Goal: Information Seeking & Learning: Learn about a topic

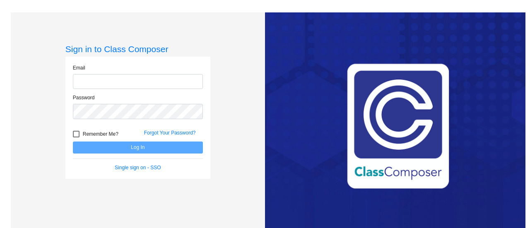
type input "[EMAIL_ADDRESS][PERSON_NAME][DOMAIN_NAME]"
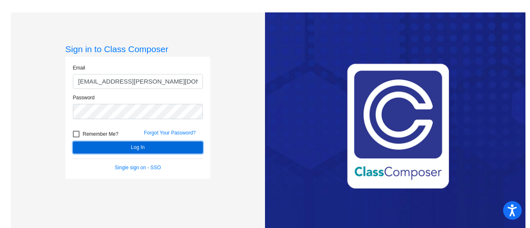
click at [145, 146] on button "Log In" at bounding box center [138, 148] width 130 height 12
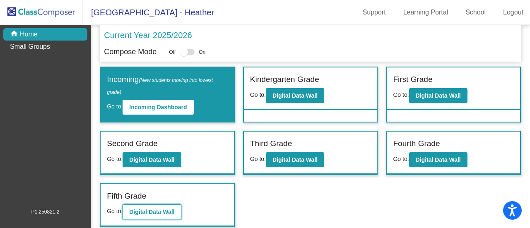
click at [164, 213] on b "Digital Data Wall" at bounding box center [151, 212] width 45 height 7
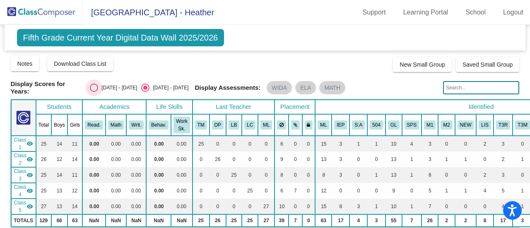
click at [98, 88] on div "Select an option" at bounding box center [94, 88] width 8 height 8
click at [94, 92] on input "[DATE] - [DATE]" at bounding box center [94, 92] width 0 height 0
radio input "true"
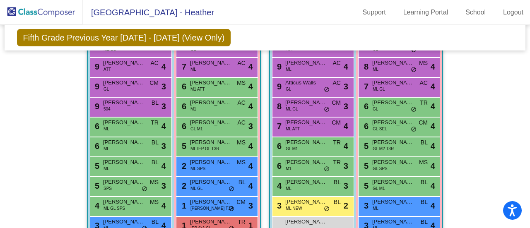
scroll to position [290, 0]
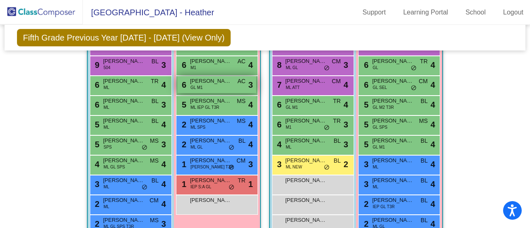
click at [217, 81] on span "[PERSON_NAME]" at bounding box center [210, 81] width 41 height 8
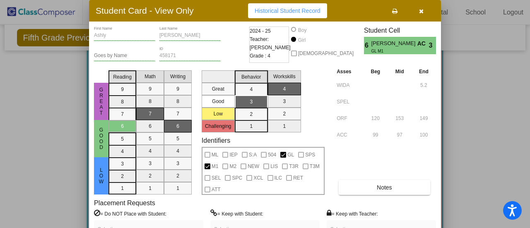
click at [417, 14] on button "button" at bounding box center [421, 10] width 27 height 15
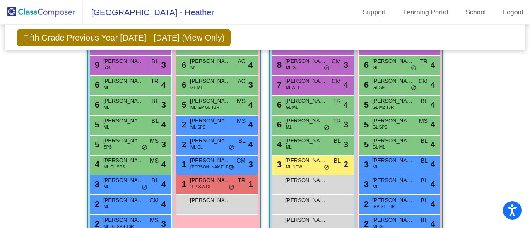
scroll to position [249, 0]
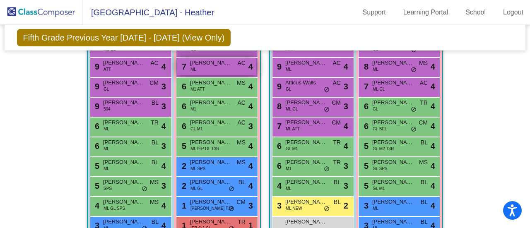
click at [213, 61] on span "[PERSON_NAME] De [PERSON_NAME]" at bounding box center [210, 63] width 41 height 8
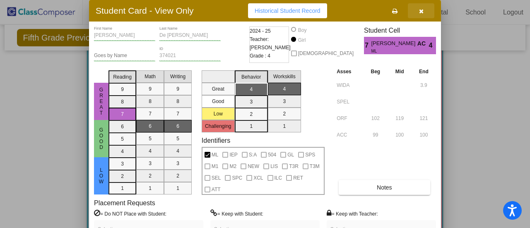
click at [422, 10] on icon "button" at bounding box center [421, 11] width 5 height 6
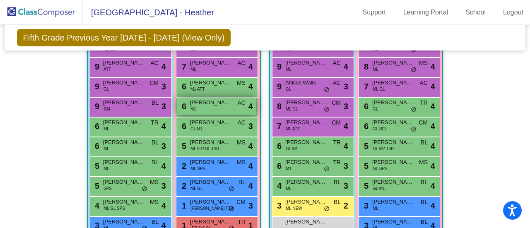
click at [218, 107] on div "6 [PERSON_NAME] M1 AC lock do_not_disturb_alt 4" at bounding box center [216, 106] width 79 height 17
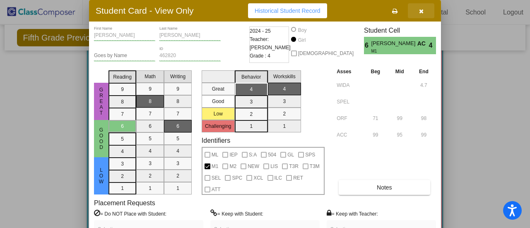
click at [425, 15] on button "button" at bounding box center [421, 10] width 27 height 15
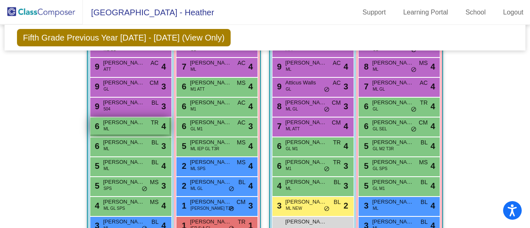
click at [124, 129] on div "6 [PERSON_NAME] TR lock do_not_disturb_alt 4" at bounding box center [129, 126] width 79 height 17
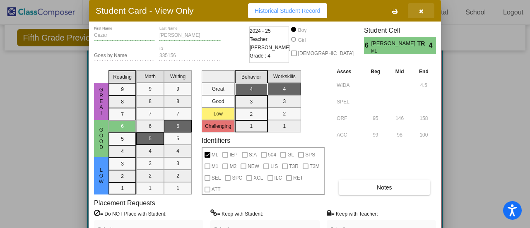
click at [422, 9] on icon "button" at bounding box center [421, 11] width 5 height 6
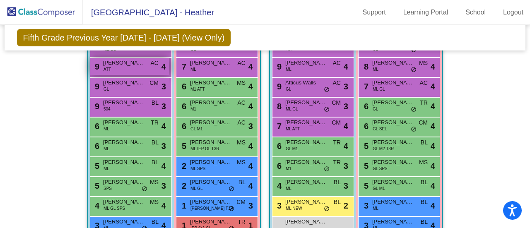
click at [128, 66] on div "9 [PERSON_NAME] ATT AC lock do_not_disturb_alt 4" at bounding box center [129, 66] width 79 height 17
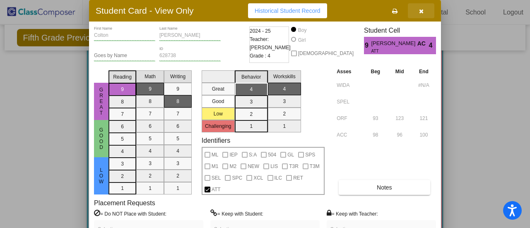
click at [417, 14] on button "button" at bounding box center [421, 10] width 27 height 15
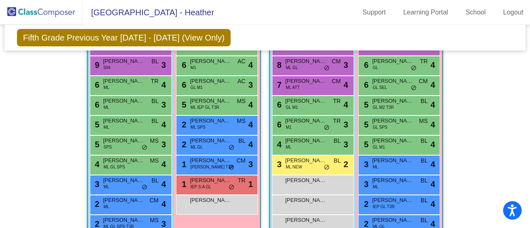
scroll to position [332, 0]
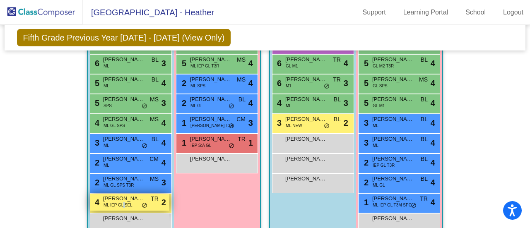
click at [122, 202] on span "ML IEP GL SEL" at bounding box center [118, 205] width 29 height 6
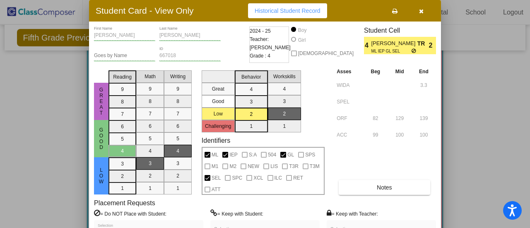
click at [424, 12] on button "button" at bounding box center [421, 10] width 27 height 15
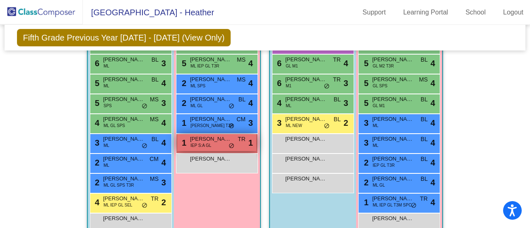
click at [205, 143] on span "IEP S:A GL" at bounding box center [201, 146] width 21 height 6
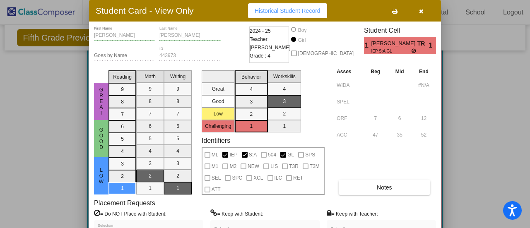
click at [423, 12] on button "button" at bounding box center [421, 10] width 27 height 15
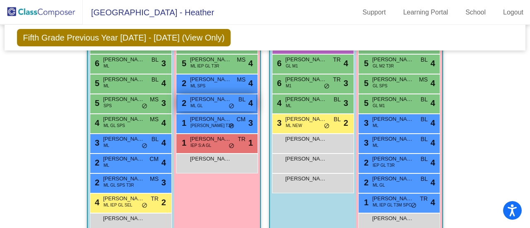
click at [216, 103] on div "2 [PERSON_NAME] GL BL lock do_not_disturb_alt 4" at bounding box center [216, 102] width 79 height 17
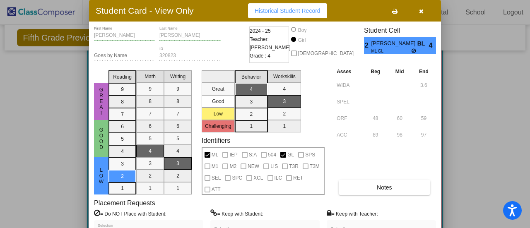
click at [421, 11] on icon "button" at bounding box center [421, 11] width 5 height 6
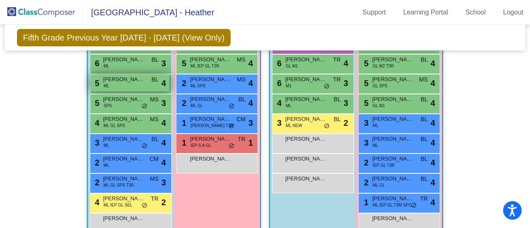
click at [121, 84] on div "5 [PERSON_NAME] [PERSON_NAME] BL lock do_not_disturb_alt 4" at bounding box center [129, 83] width 79 height 17
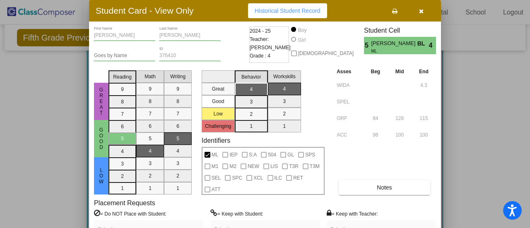
click at [423, 11] on icon "button" at bounding box center [421, 11] width 5 height 6
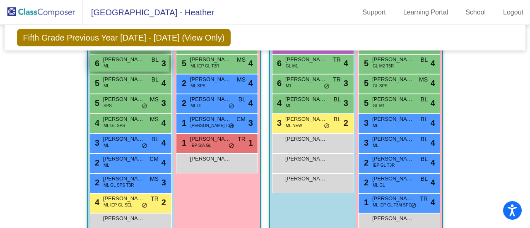
click at [138, 63] on div "6 [PERSON_NAME] BL lock do_not_disturb_alt 3" at bounding box center [129, 63] width 79 height 17
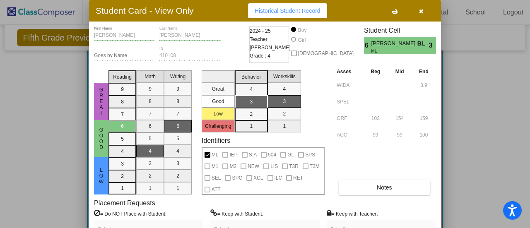
click at [424, 11] on button "button" at bounding box center [421, 10] width 27 height 15
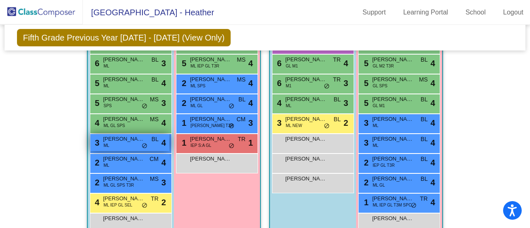
click at [128, 143] on div "3 [PERSON_NAME] [PERSON_NAME] BL lock do_not_disturb_alt 4" at bounding box center [129, 142] width 79 height 17
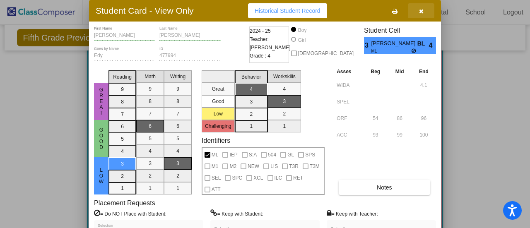
click at [422, 12] on icon "button" at bounding box center [421, 11] width 5 height 6
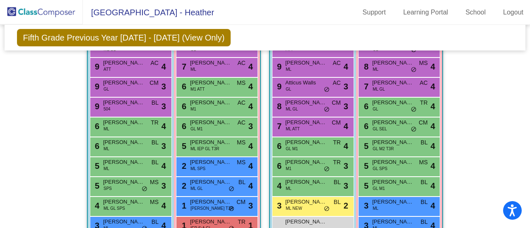
scroll to position [207, 0]
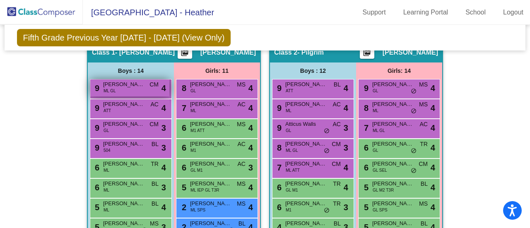
click at [137, 87] on div "9 [PERSON_NAME] GL CM lock do_not_disturb_alt 4" at bounding box center [129, 88] width 79 height 17
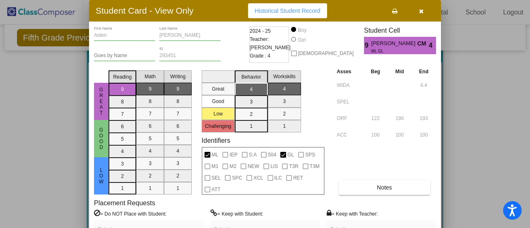
click at [427, 12] on button "button" at bounding box center [421, 10] width 27 height 15
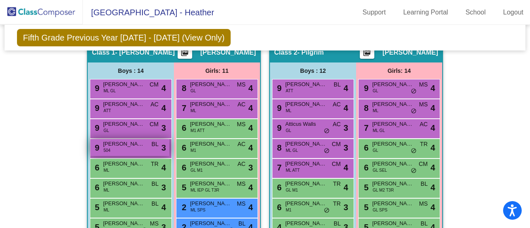
click at [132, 145] on span "[PERSON_NAME]" at bounding box center [123, 144] width 41 height 8
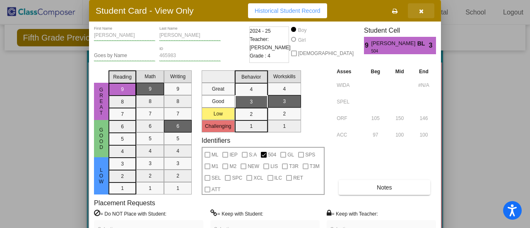
click at [426, 15] on button "button" at bounding box center [421, 10] width 27 height 15
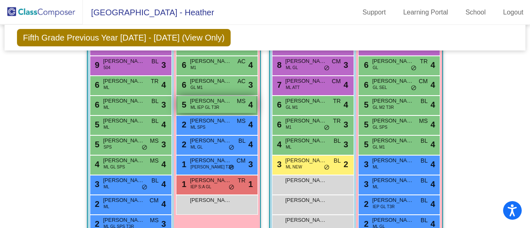
scroll to position [332, 0]
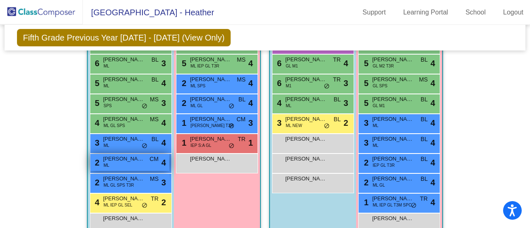
click at [122, 159] on span "[PERSON_NAME]" at bounding box center [123, 159] width 41 height 8
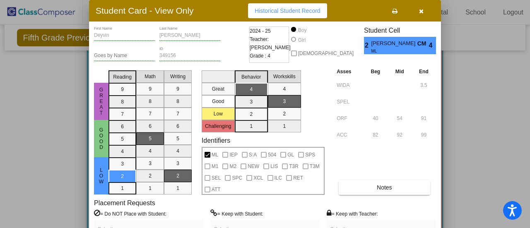
click at [424, 11] on icon "button" at bounding box center [421, 11] width 5 height 6
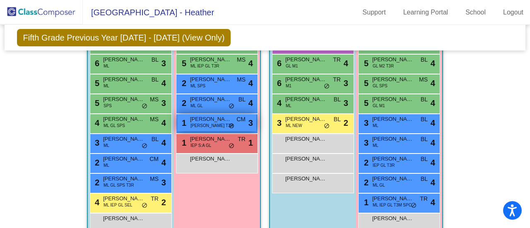
click at [216, 120] on span "[PERSON_NAME]" at bounding box center [210, 119] width 41 height 8
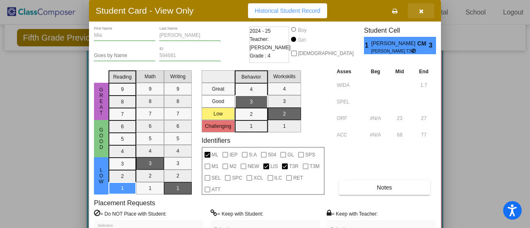
click at [423, 11] on icon "button" at bounding box center [421, 11] width 5 height 6
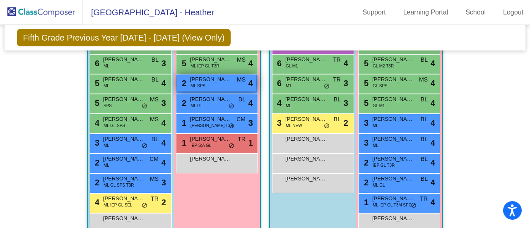
click at [219, 85] on div "2 [PERSON_NAME] SPS MS lock do_not_disturb_alt 4" at bounding box center [216, 83] width 79 height 17
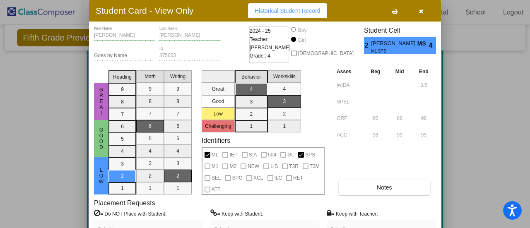
click at [423, 12] on icon "button" at bounding box center [421, 11] width 5 height 6
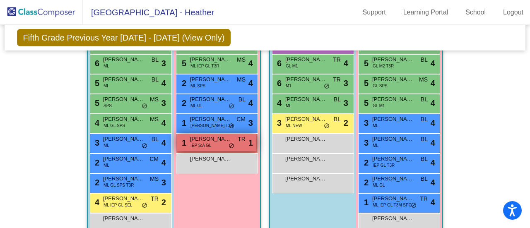
scroll to position [249, 0]
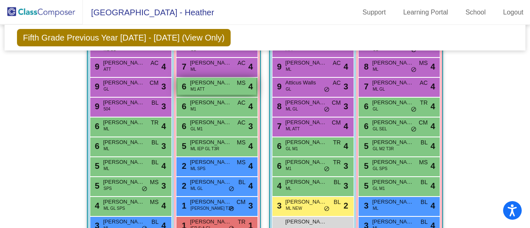
click at [222, 89] on div "6 [PERSON_NAME] M1 ATT MS lock do_not_disturb_alt 4" at bounding box center [216, 86] width 79 height 17
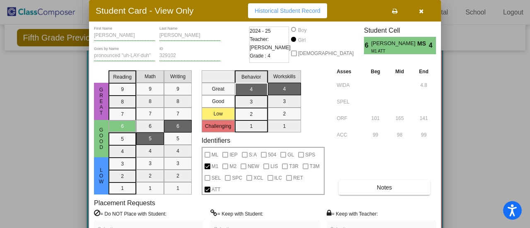
click at [424, 9] on icon "button" at bounding box center [421, 11] width 5 height 6
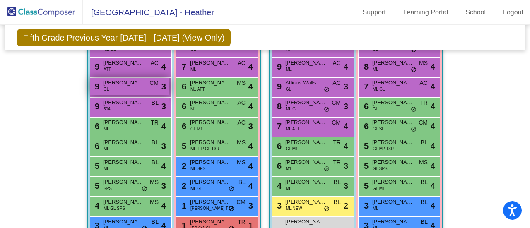
click at [121, 82] on span "[PERSON_NAME]" at bounding box center [123, 83] width 41 height 8
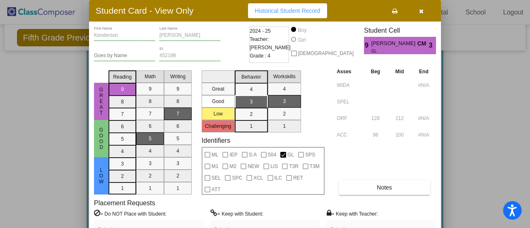
drag, startPoint x: 421, startPoint y: 10, endPoint x: 415, endPoint y: 7, distance: 6.9
click at [419, 8] on icon "button" at bounding box center [421, 11] width 5 height 6
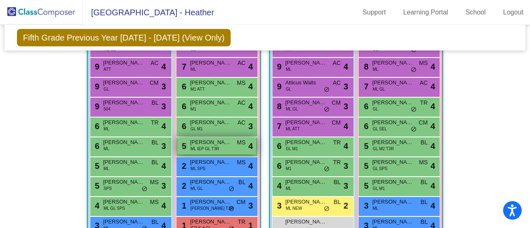
click at [212, 146] on span "ML IEP GL T3R" at bounding box center [205, 149] width 29 height 6
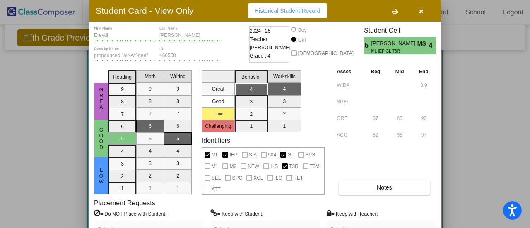
click at [421, 10] on icon "button" at bounding box center [421, 11] width 5 height 6
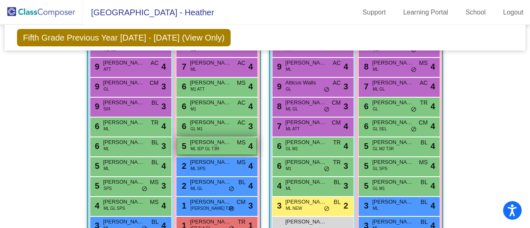
scroll to position [332, 0]
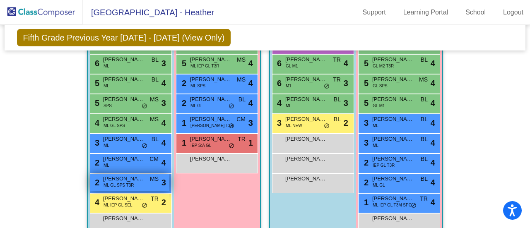
click at [131, 182] on span "ML GL SPS T3R" at bounding box center [119, 185] width 31 height 6
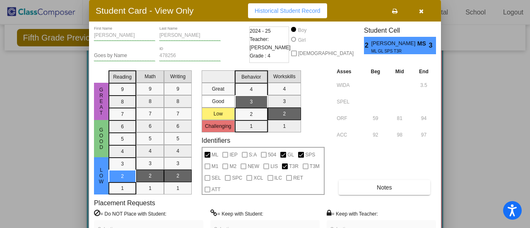
click at [426, 11] on button "button" at bounding box center [421, 10] width 27 height 15
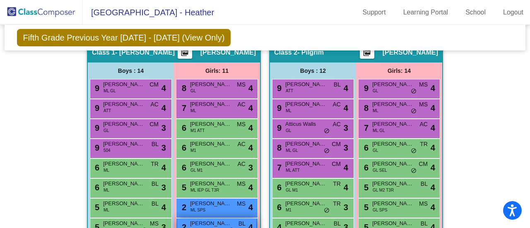
scroll to position [249, 0]
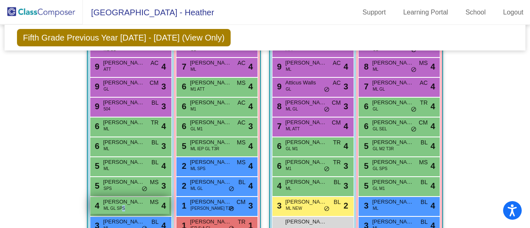
click at [122, 206] on span "ML GL SPS" at bounding box center [115, 209] width 22 height 6
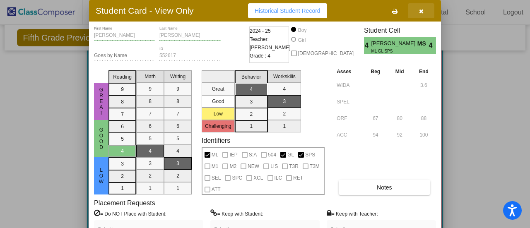
click at [421, 13] on icon "button" at bounding box center [421, 11] width 5 height 6
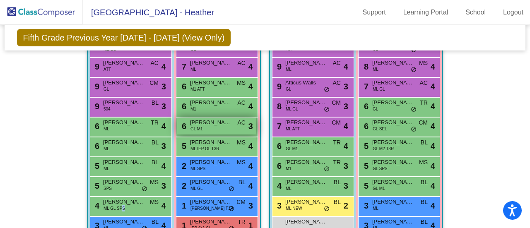
scroll to position [207, 0]
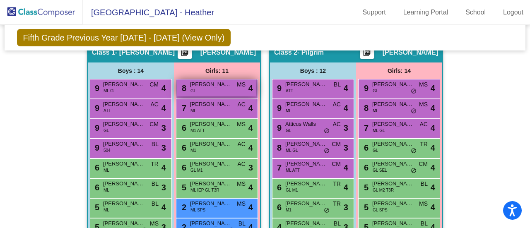
click at [212, 87] on div "8 [PERSON_NAME] GL MS lock do_not_disturb_alt 4" at bounding box center [216, 88] width 79 height 17
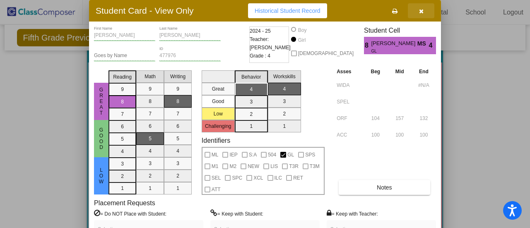
click at [424, 12] on button "button" at bounding box center [421, 10] width 27 height 15
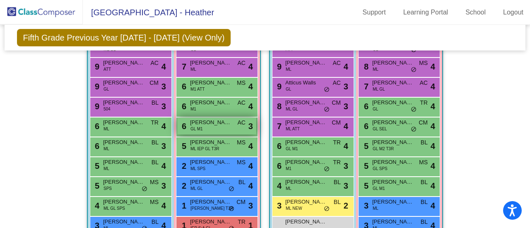
scroll to position [290, 0]
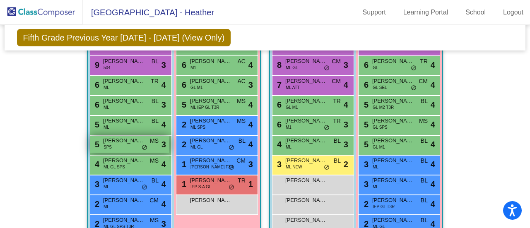
click at [124, 141] on span "[PERSON_NAME]" at bounding box center [123, 141] width 41 height 8
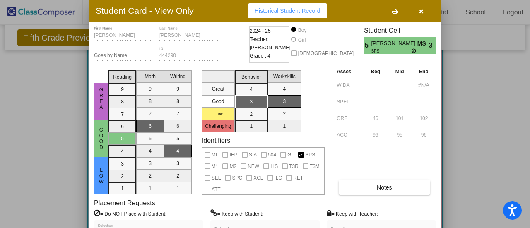
click at [425, 10] on button "button" at bounding box center [421, 10] width 27 height 15
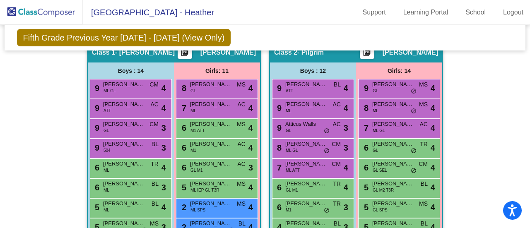
scroll to position [249, 0]
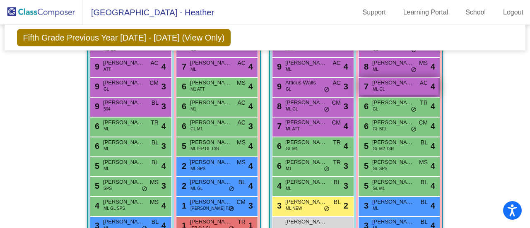
click at [370, 87] on div "7 [PERSON_NAME] GL AC lock do_not_disturb_alt 4" at bounding box center [399, 86] width 79 height 17
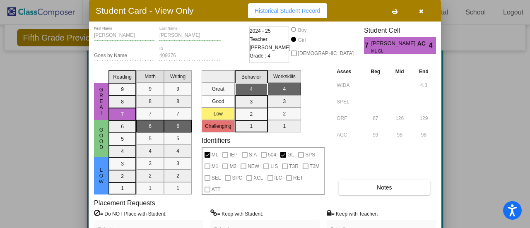
click at [424, 10] on span "button" at bounding box center [421, 10] width 5 height 7
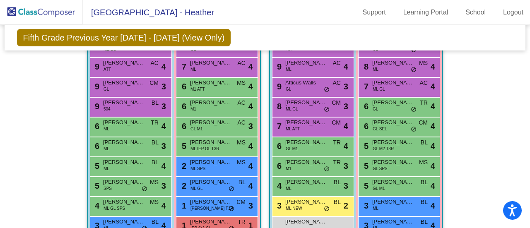
scroll to position [207, 0]
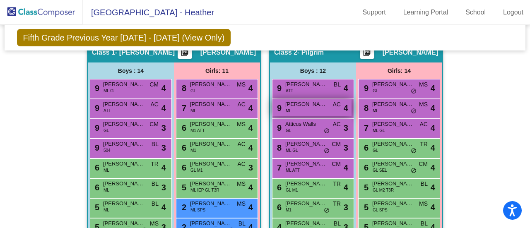
click at [301, 110] on div "9 [PERSON_NAME] [PERSON_NAME] AC lock do_not_disturb_alt 4" at bounding box center [312, 107] width 79 height 17
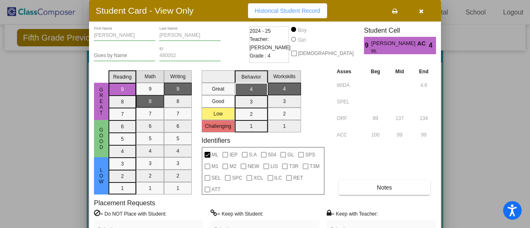
click at [424, 8] on span "button" at bounding box center [421, 10] width 5 height 7
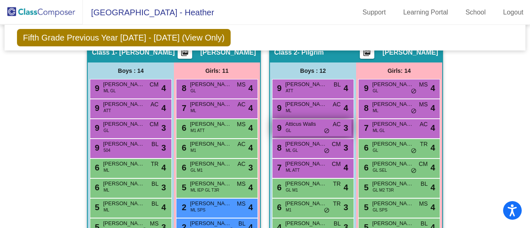
click at [315, 127] on div "9 Atticus [PERSON_NAME] AC lock do_not_disturb_alt 3" at bounding box center [312, 127] width 79 height 17
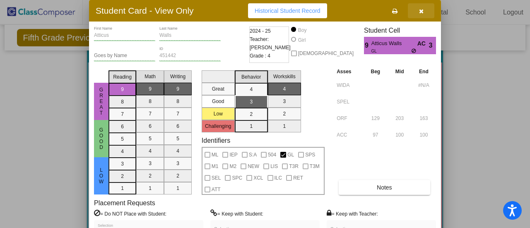
click at [421, 12] on icon "button" at bounding box center [421, 11] width 5 height 6
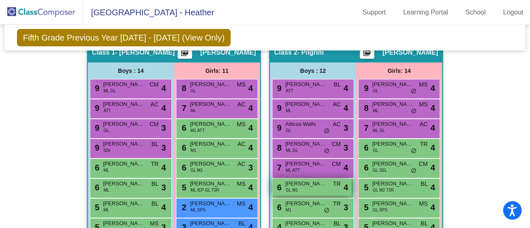
click at [313, 180] on span "[PERSON_NAME]" at bounding box center [306, 184] width 41 height 8
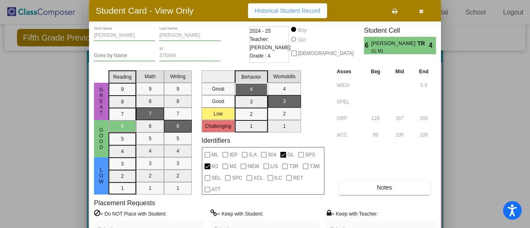
click at [426, 11] on button "button" at bounding box center [421, 10] width 27 height 15
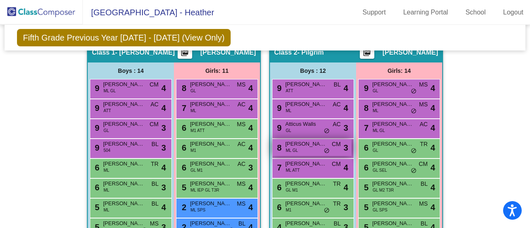
scroll to position [249, 0]
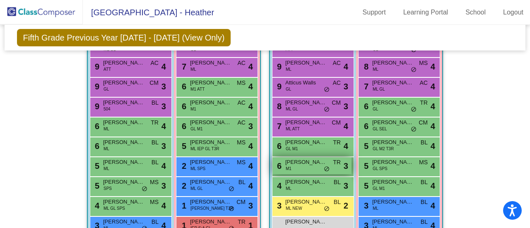
click at [305, 165] on div "6 [PERSON_NAME] M1 TR lock do_not_disturb_alt 3" at bounding box center [312, 165] width 79 height 17
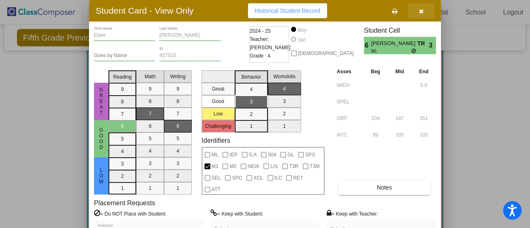
click at [423, 11] on icon "button" at bounding box center [421, 11] width 5 height 6
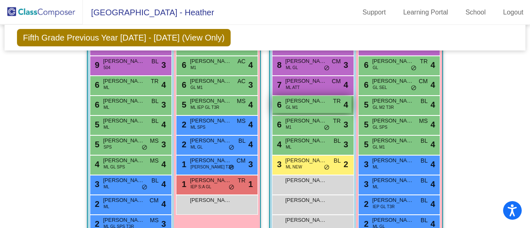
scroll to position [332, 0]
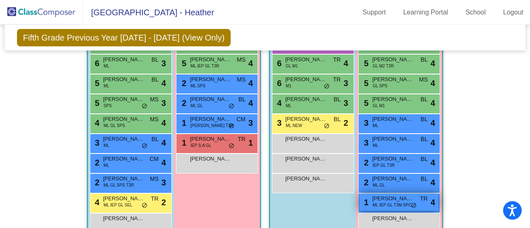
click at [377, 199] on span "[PERSON_NAME]" at bounding box center [393, 199] width 41 height 8
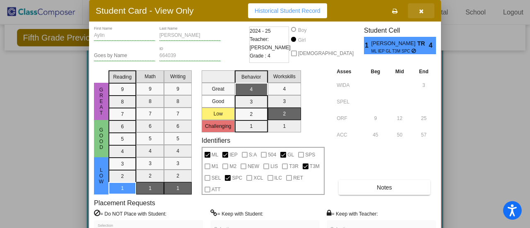
click at [425, 14] on button "button" at bounding box center [421, 10] width 27 height 15
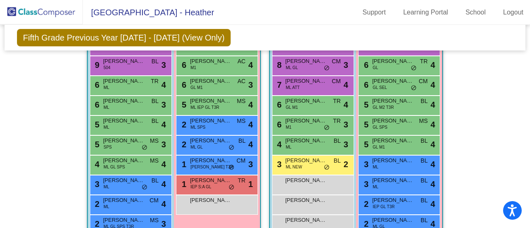
scroll to position [249, 0]
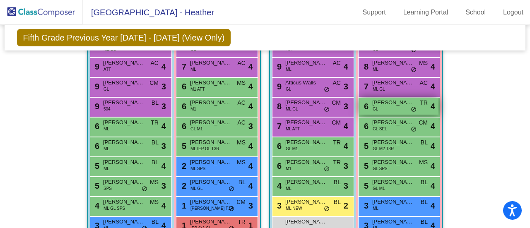
click at [375, 109] on span "GL" at bounding box center [375, 109] width 5 height 6
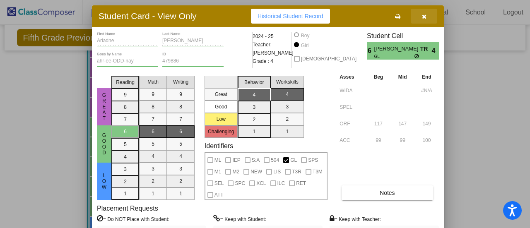
click at [425, 20] on button "button" at bounding box center [424, 16] width 27 height 15
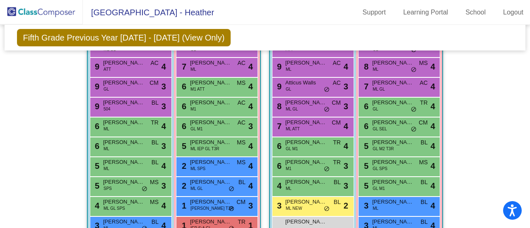
scroll to position [290, 0]
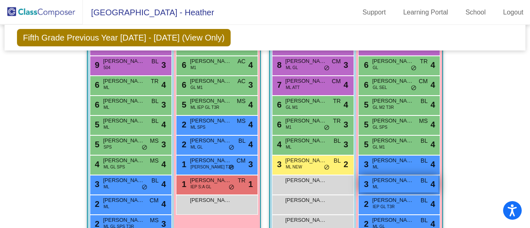
click at [404, 183] on div "3 [PERSON_NAME] BL lock do_not_disturb_alt 4" at bounding box center [399, 184] width 79 height 17
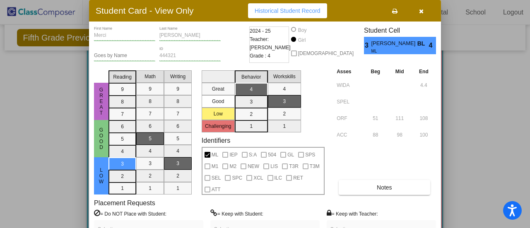
click at [424, 14] on button "button" at bounding box center [421, 10] width 27 height 15
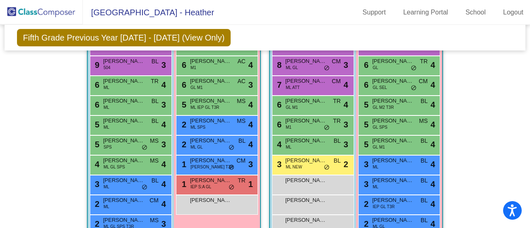
scroll to position [332, 0]
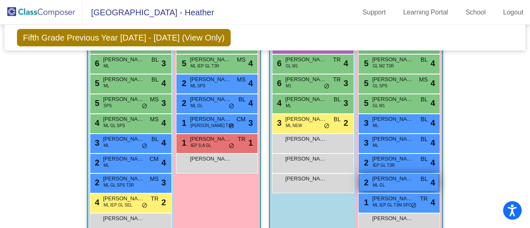
click at [387, 186] on div "2 [PERSON_NAME] GL BL lock do_not_disturb_alt 4" at bounding box center [399, 182] width 79 height 17
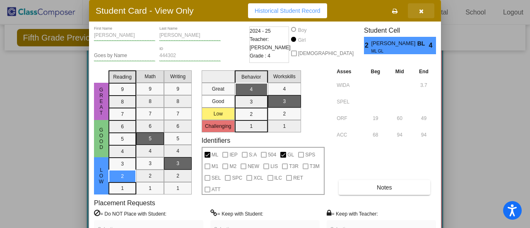
click at [421, 13] on icon "button" at bounding box center [421, 11] width 5 height 6
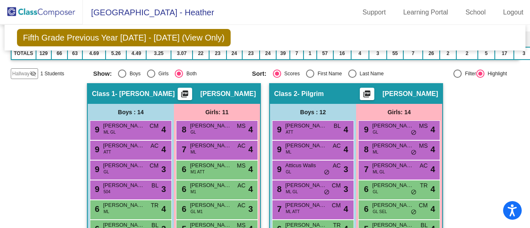
scroll to position [249, 0]
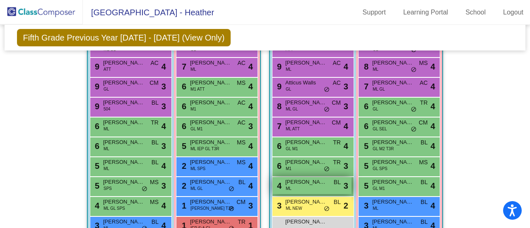
click at [304, 187] on div "4 [PERSON_NAME] BL lock do_not_disturb_alt 3" at bounding box center [312, 185] width 79 height 17
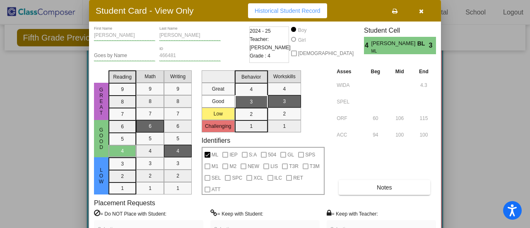
click at [424, 12] on button "button" at bounding box center [421, 10] width 27 height 15
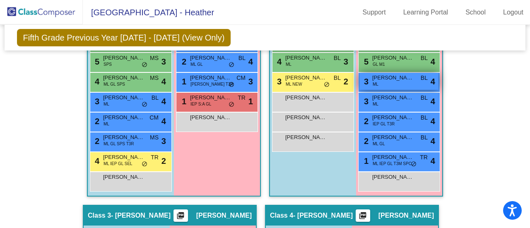
scroll to position [414, 0]
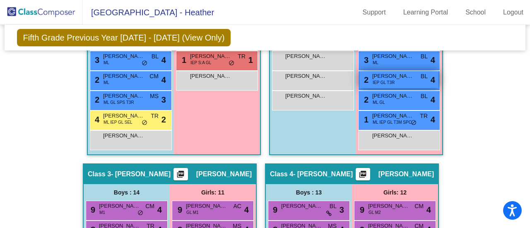
click at [381, 82] on span "IEP GL T3R" at bounding box center [384, 83] width 22 height 6
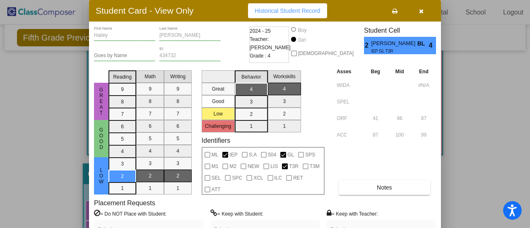
click at [424, 10] on button "button" at bounding box center [421, 10] width 27 height 15
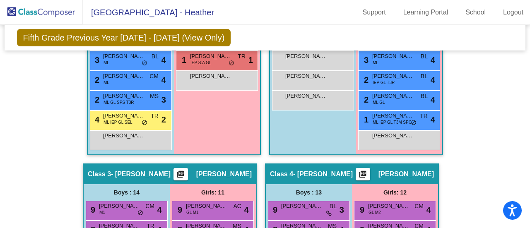
scroll to position [373, 0]
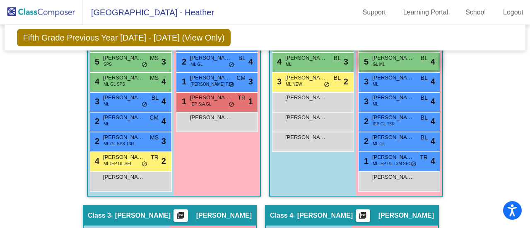
click at [382, 61] on span "GL M1" at bounding box center [379, 64] width 12 height 6
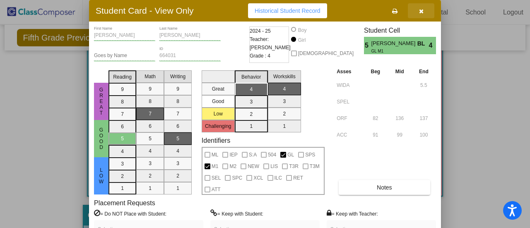
click at [423, 13] on icon "button" at bounding box center [421, 11] width 5 height 6
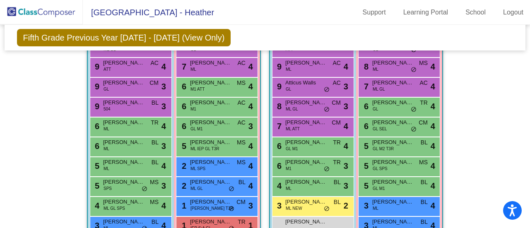
scroll to position [290, 0]
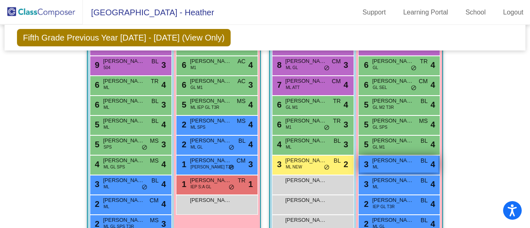
click at [397, 162] on span "[PERSON_NAME]" at bounding box center [393, 161] width 41 height 8
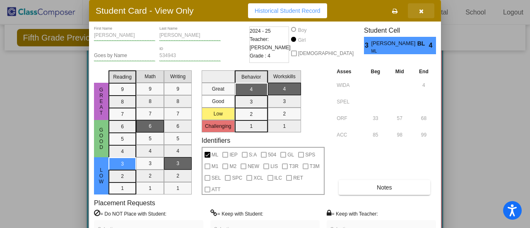
click at [424, 16] on button "button" at bounding box center [421, 10] width 27 height 15
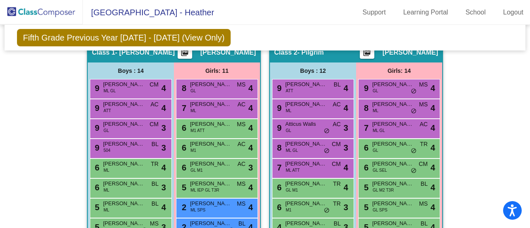
scroll to position [249, 0]
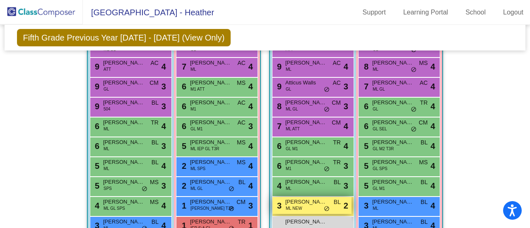
click at [304, 205] on div "3 [PERSON_NAME] ML NEW BL lock do_not_disturb_alt 2" at bounding box center [312, 205] width 79 height 17
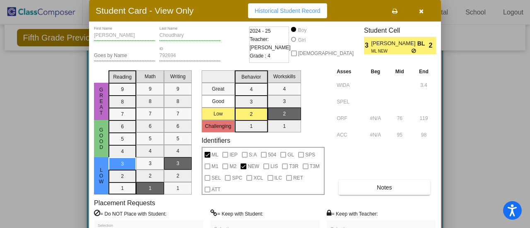
click at [418, 11] on button "button" at bounding box center [421, 10] width 27 height 15
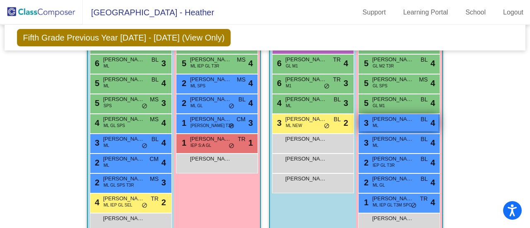
scroll to position [290, 0]
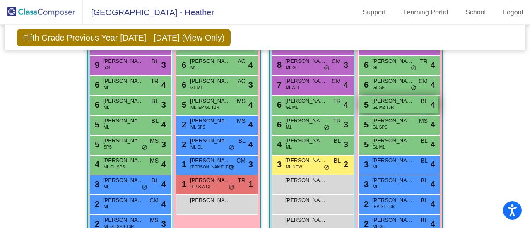
click at [393, 104] on div "5 [PERSON_NAME] [PERSON_NAME] M2 T3R BL lock do_not_disturb_alt 4" at bounding box center [399, 104] width 79 height 17
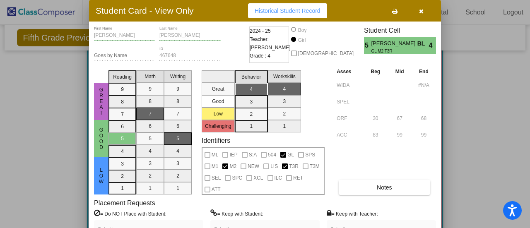
click at [420, 13] on icon "button" at bounding box center [421, 11] width 5 height 6
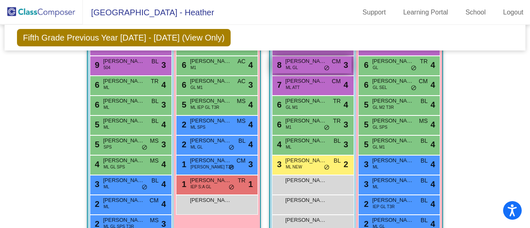
click at [312, 60] on span "[PERSON_NAME]" at bounding box center [306, 61] width 41 height 8
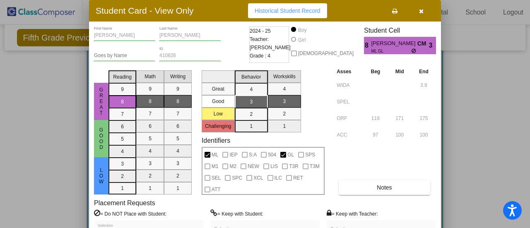
click at [426, 13] on button "button" at bounding box center [421, 10] width 27 height 15
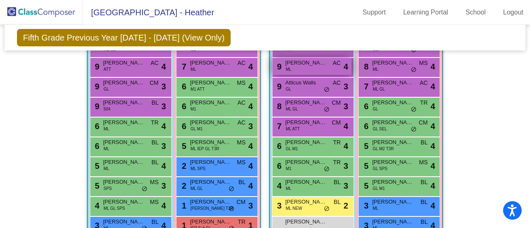
scroll to position [207, 0]
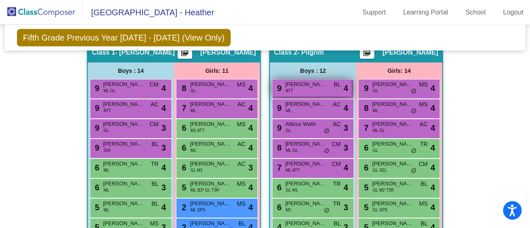
click at [309, 84] on span "[PERSON_NAME]" at bounding box center [306, 84] width 41 height 8
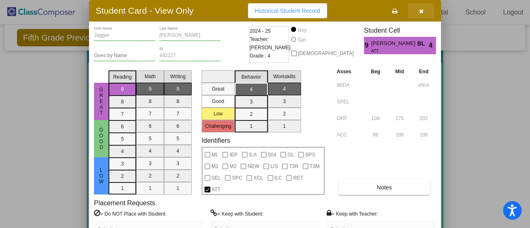
click at [424, 15] on button "button" at bounding box center [421, 10] width 27 height 15
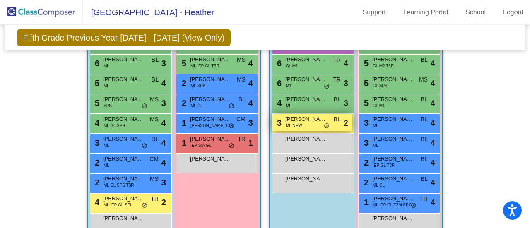
scroll to position [290, 0]
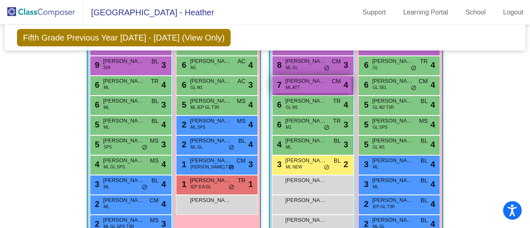
click at [298, 86] on div "7 [PERSON_NAME] ATT CM lock do_not_disturb_alt 4" at bounding box center [312, 84] width 79 height 17
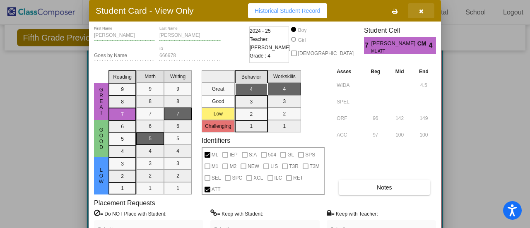
click at [429, 15] on button "button" at bounding box center [421, 10] width 27 height 15
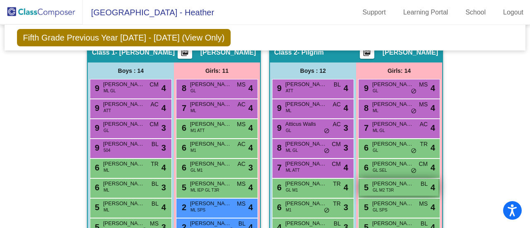
scroll to position [249, 0]
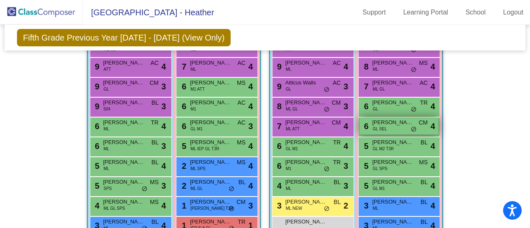
click at [387, 127] on div "6 [PERSON_NAME] [PERSON_NAME] SEL CM lock do_not_disturb_alt 4" at bounding box center [399, 126] width 79 height 17
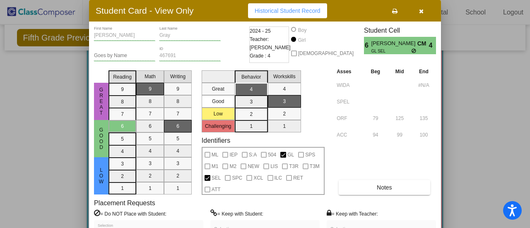
click at [424, 10] on button "button" at bounding box center [421, 10] width 27 height 15
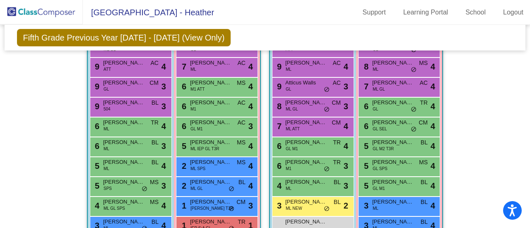
scroll to position [207, 0]
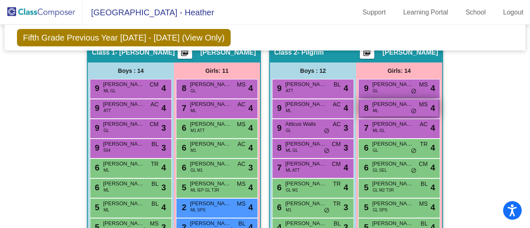
click at [384, 106] on div "8 [PERSON_NAME] [PERSON_NAME] MS lock do_not_disturb_alt 4" at bounding box center [399, 107] width 79 height 17
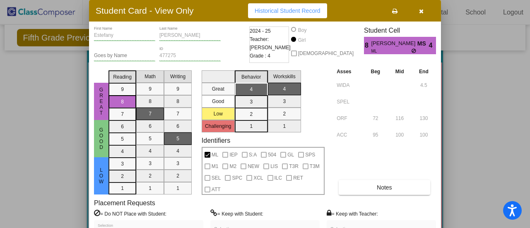
click at [426, 10] on button "button" at bounding box center [421, 10] width 27 height 15
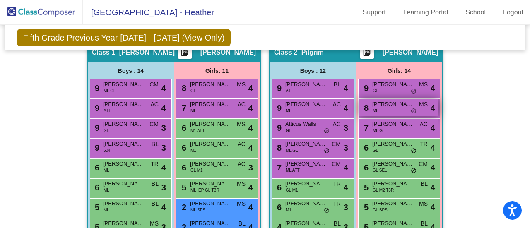
click at [395, 105] on span "[PERSON_NAME]" at bounding box center [393, 104] width 41 height 8
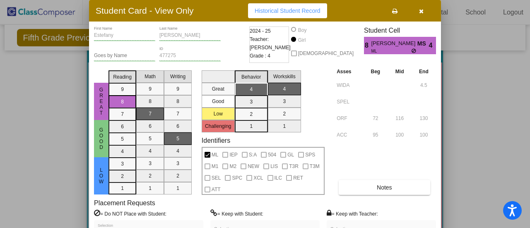
click at [425, 15] on button "button" at bounding box center [421, 10] width 27 height 15
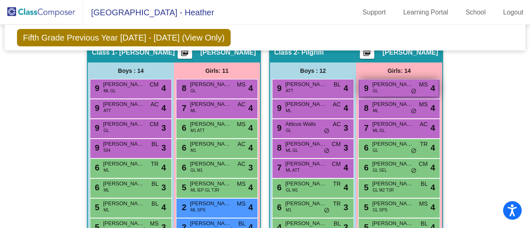
click at [378, 87] on div "9 [PERSON_NAME] MS lock do_not_disturb_alt 4" at bounding box center [399, 88] width 79 height 17
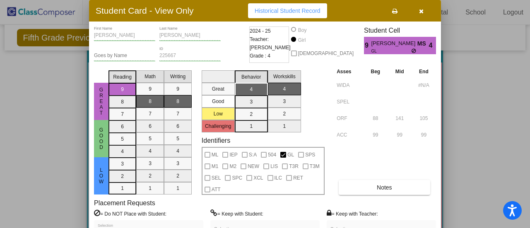
click at [423, 12] on icon "button" at bounding box center [421, 11] width 5 height 6
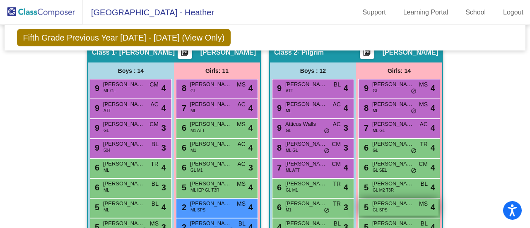
click at [385, 207] on span "GL SPS" at bounding box center [380, 210] width 15 height 6
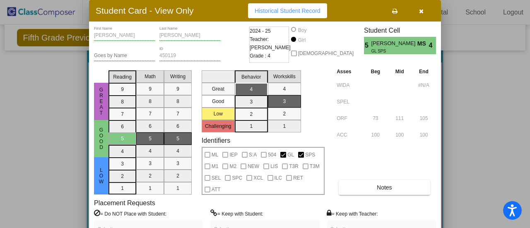
drag, startPoint x: 426, startPoint y: 13, endPoint x: 425, endPoint y: 9, distance: 4.2
click at [427, 12] on button "button" at bounding box center [421, 10] width 27 height 15
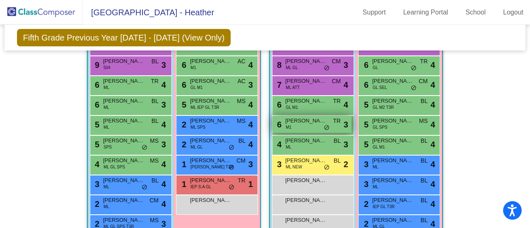
scroll to position [332, 0]
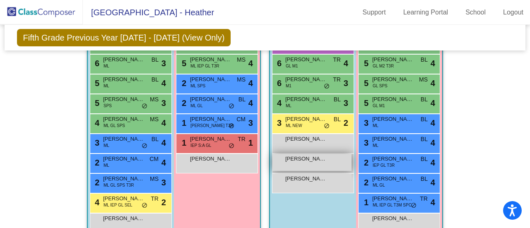
click at [305, 164] on div "[PERSON_NAME] lock do_not_disturb_alt" at bounding box center [312, 162] width 79 height 17
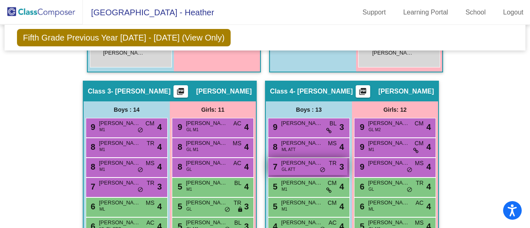
scroll to position [539, 0]
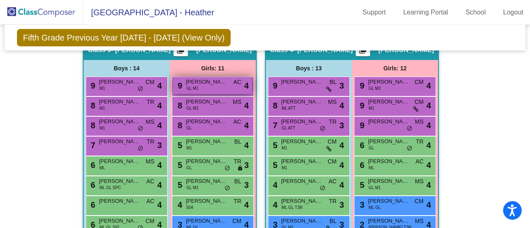
click at [209, 81] on span "[PERSON_NAME]" at bounding box center [206, 82] width 41 height 8
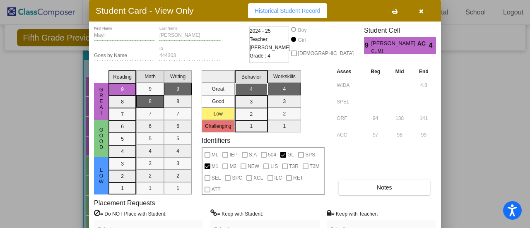
click at [424, 17] on button "button" at bounding box center [421, 10] width 27 height 15
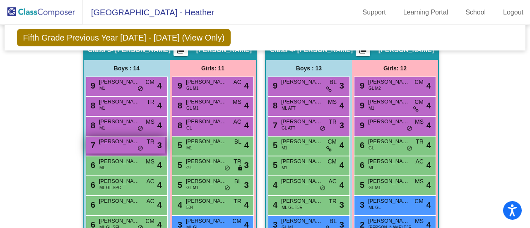
scroll to position [580, 0]
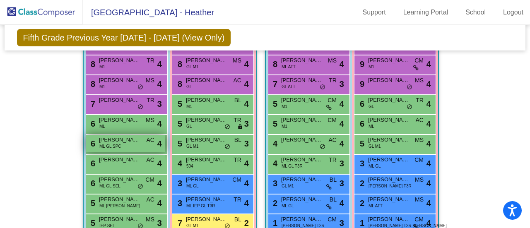
click at [124, 140] on span "[PERSON_NAME]" at bounding box center [119, 140] width 41 height 8
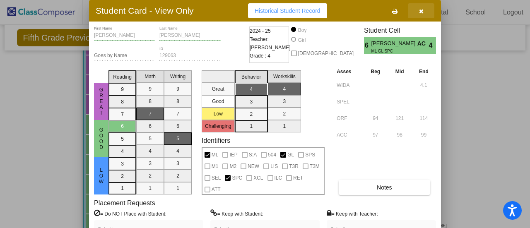
click at [419, 12] on icon "button" at bounding box center [421, 11] width 5 height 6
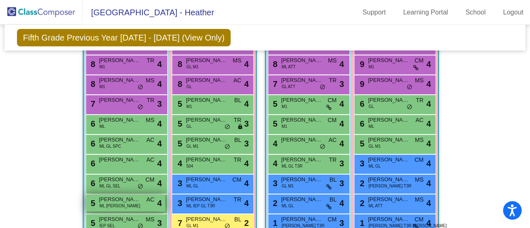
click at [116, 204] on span "ML [PERSON_NAME]" at bounding box center [119, 206] width 41 height 6
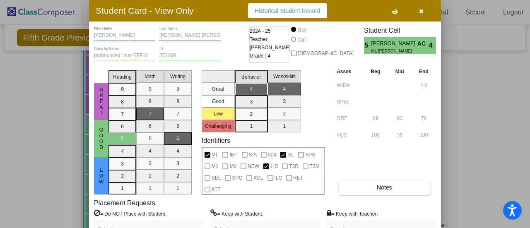
click at [421, 10] on icon "button" at bounding box center [421, 11] width 5 height 6
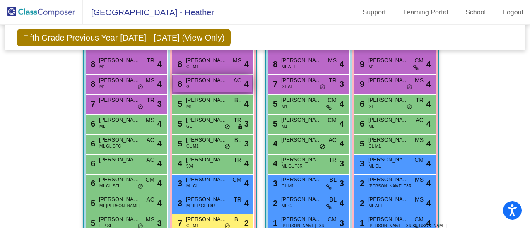
click at [205, 85] on div "8 [PERSON_NAME] [PERSON_NAME] AC lock do_not_disturb_alt 4" at bounding box center [212, 83] width 79 height 17
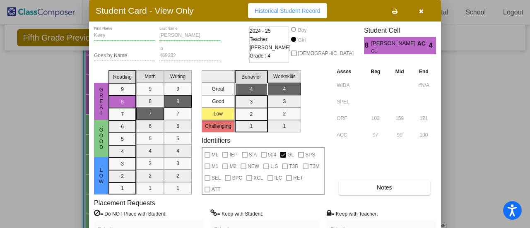
drag, startPoint x: 423, startPoint y: 15, endPoint x: 420, endPoint y: 12, distance: 4.4
click at [423, 14] on icon "button" at bounding box center [421, 11] width 5 height 6
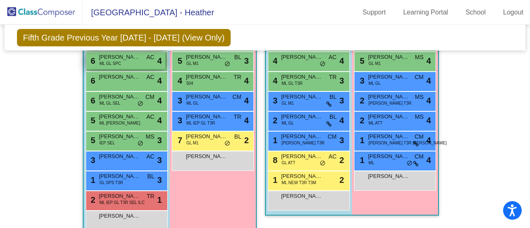
scroll to position [705, 0]
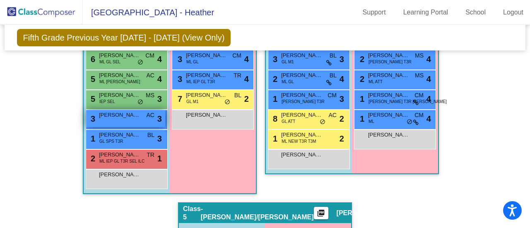
click at [120, 114] on span "[PERSON_NAME] [PERSON_NAME]" at bounding box center [119, 115] width 41 height 8
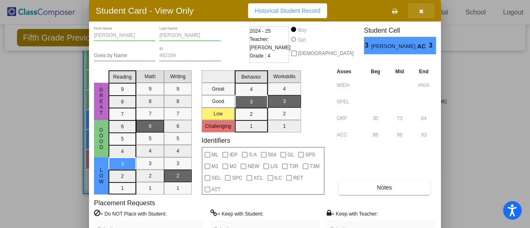
drag, startPoint x: 424, startPoint y: 11, endPoint x: 429, endPoint y: 9, distance: 5.4
click at [424, 11] on button "button" at bounding box center [421, 10] width 27 height 15
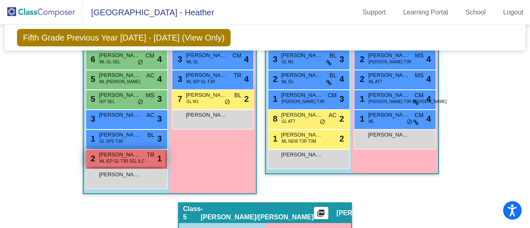
click at [119, 153] on span "[PERSON_NAME]" at bounding box center [119, 155] width 41 height 8
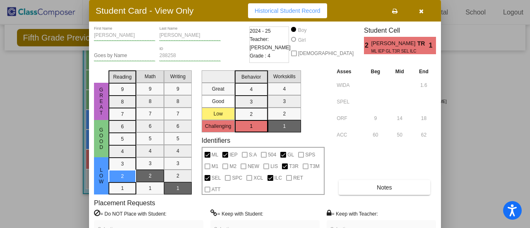
click at [426, 12] on button "button" at bounding box center [421, 10] width 27 height 15
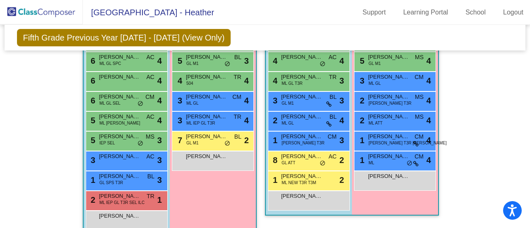
scroll to position [622, 0]
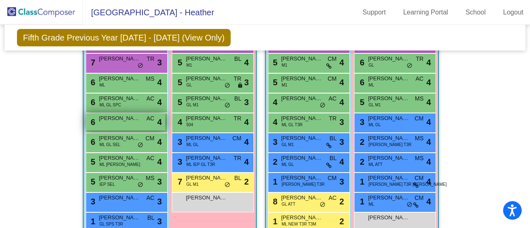
click at [125, 120] on div "6 [PERSON_NAME] AC lock do_not_disturb_alt 4" at bounding box center [125, 122] width 79 height 17
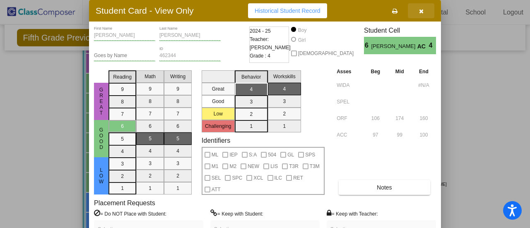
click at [418, 15] on button "button" at bounding box center [421, 10] width 27 height 15
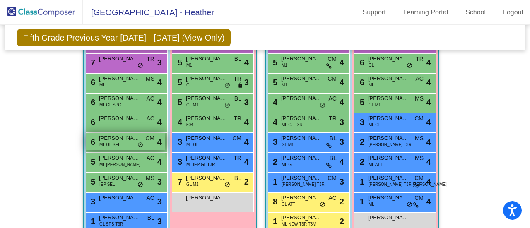
scroll to position [580, 0]
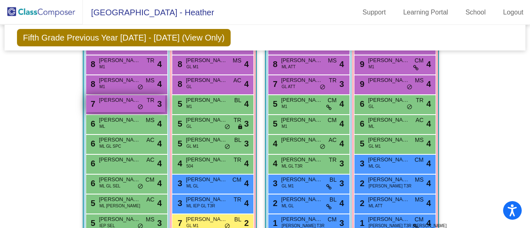
click at [122, 102] on div "7 [PERSON_NAME] TR lock do_not_disturb_alt 3" at bounding box center [125, 103] width 79 height 17
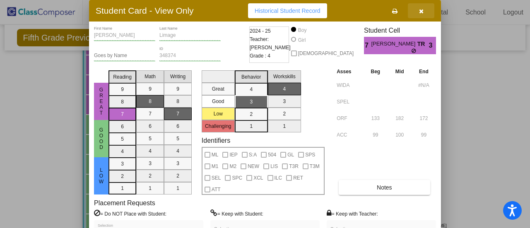
click at [422, 11] on icon "button" at bounding box center [421, 11] width 5 height 6
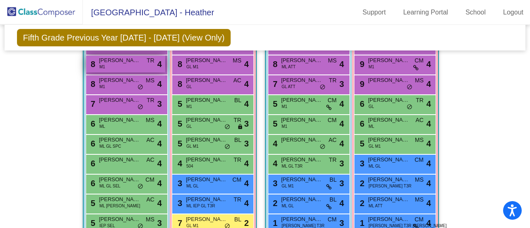
click at [133, 67] on div "8 [PERSON_NAME] M1 TR lock do_not_disturb_alt 4" at bounding box center [125, 64] width 79 height 17
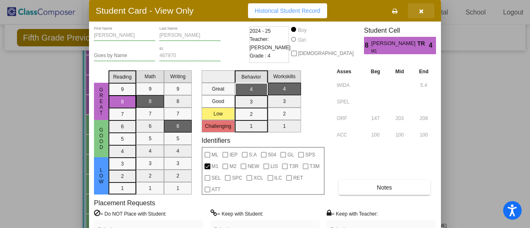
click at [420, 11] on icon "button" at bounding box center [421, 11] width 5 height 6
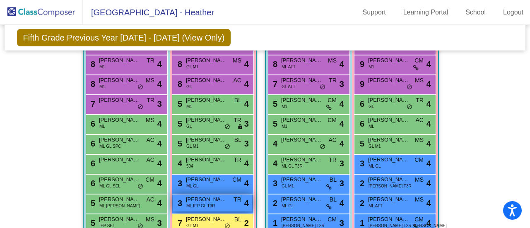
click at [210, 203] on span "ML IEP GL T3R" at bounding box center [200, 206] width 29 height 6
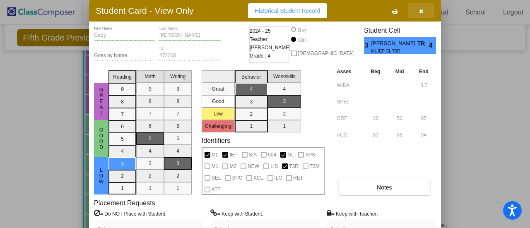
click at [424, 16] on button "button" at bounding box center [421, 10] width 27 height 15
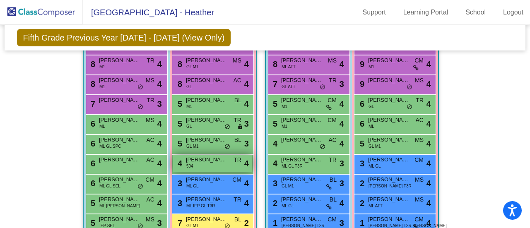
click at [204, 162] on div "4 [PERSON_NAME] 504 TR lock do_not_disturb_alt 4" at bounding box center [212, 163] width 79 height 17
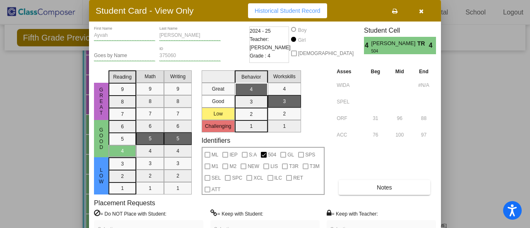
click at [418, 13] on button "button" at bounding box center [421, 10] width 27 height 15
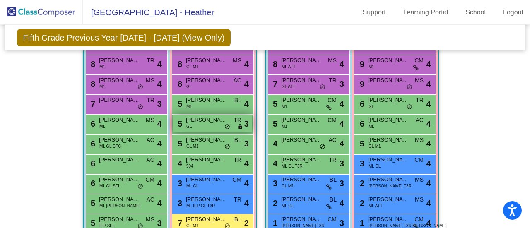
click at [196, 116] on span "[PERSON_NAME]" at bounding box center [206, 120] width 41 height 8
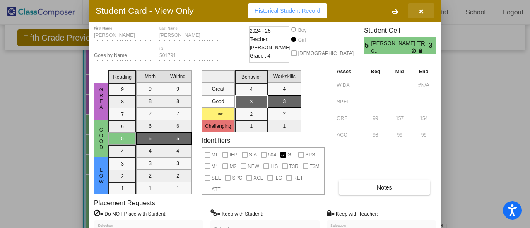
click at [423, 11] on icon "button" at bounding box center [421, 11] width 5 height 6
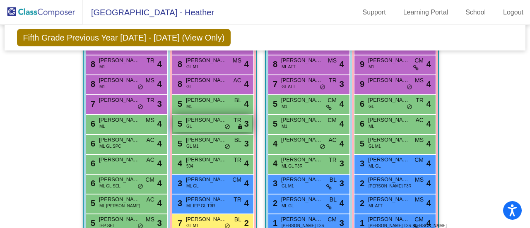
scroll to position [622, 0]
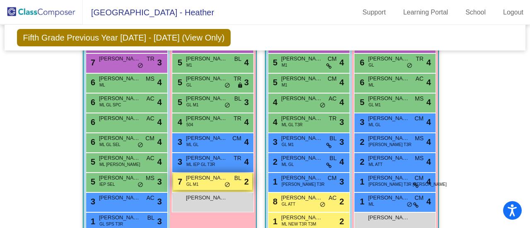
click at [201, 179] on span "[PERSON_NAME]" at bounding box center [206, 178] width 41 height 8
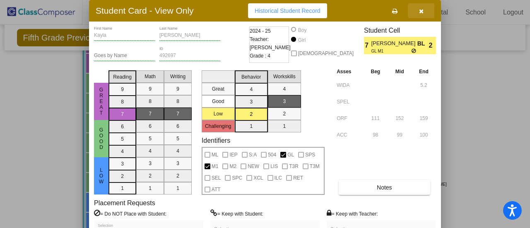
click at [420, 9] on icon "button" at bounding box center [421, 11] width 5 height 6
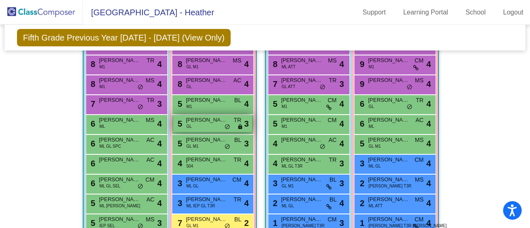
scroll to position [539, 0]
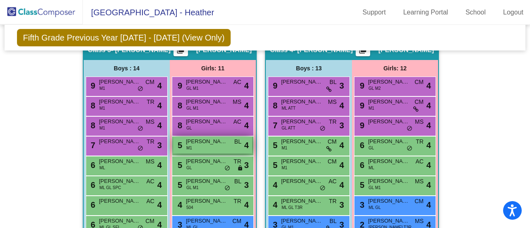
click at [204, 140] on span "[PERSON_NAME]" at bounding box center [206, 142] width 41 height 8
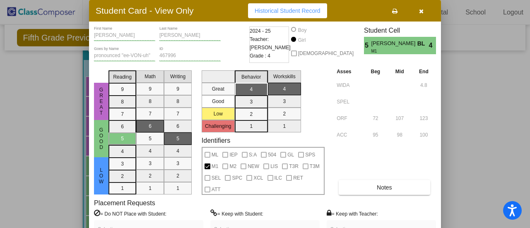
click at [421, 7] on span "button" at bounding box center [421, 10] width 5 height 7
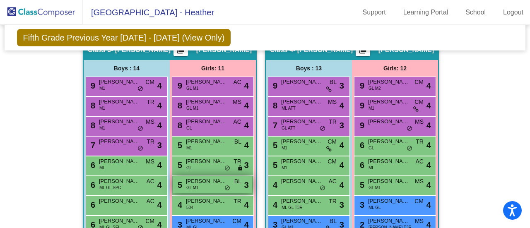
click at [199, 177] on span "[PERSON_NAME]" at bounding box center [206, 181] width 41 height 8
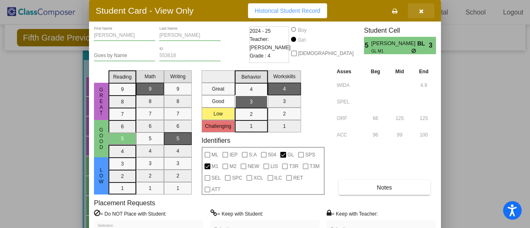
click at [424, 10] on button "button" at bounding box center [421, 10] width 27 height 15
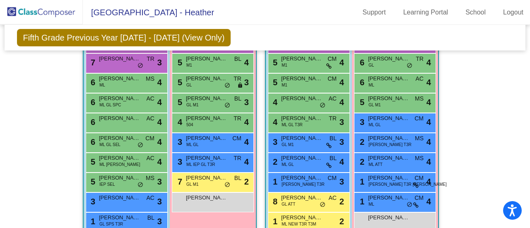
scroll to position [705, 0]
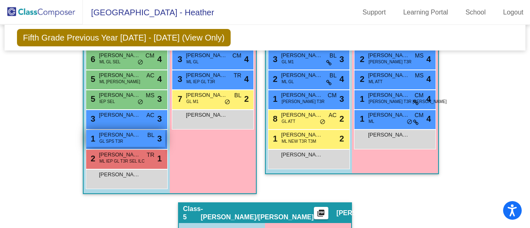
click at [128, 134] on span "[PERSON_NAME]" at bounding box center [119, 135] width 41 height 8
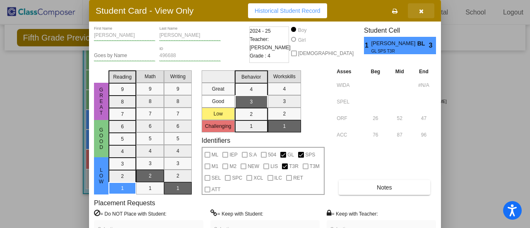
click at [424, 12] on button "button" at bounding box center [421, 10] width 27 height 15
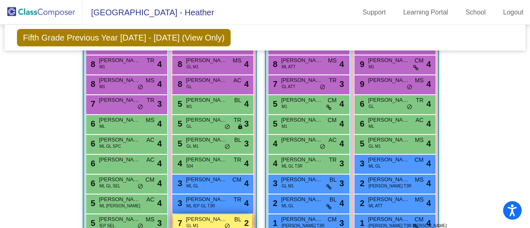
scroll to position [539, 0]
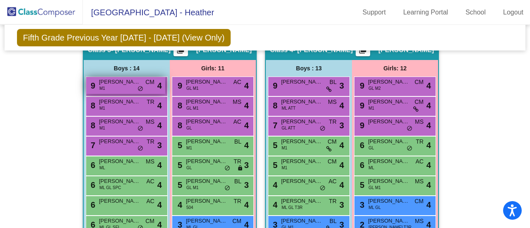
click at [111, 80] on span "[PERSON_NAME]" at bounding box center [119, 82] width 41 height 8
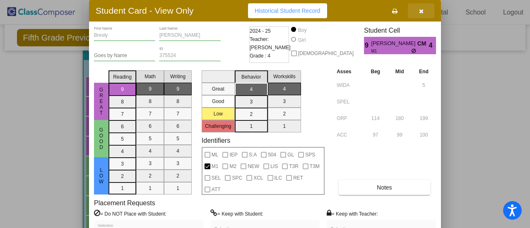
click at [424, 12] on button "button" at bounding box center [421, 10] width 27 height 15
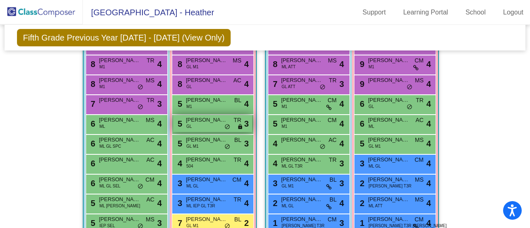
scroll to position [622, 0]
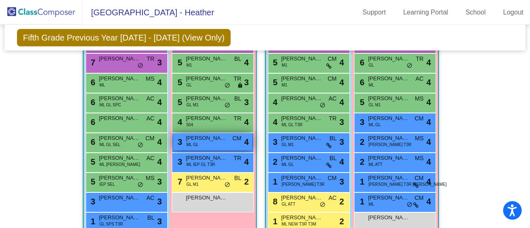
click at [206, 141] on div "3 [PERSON_NAME]-Tema ML GL CM lock do_not_disturb_alt 4" at bounding box center [212, 141] width 79 height 17
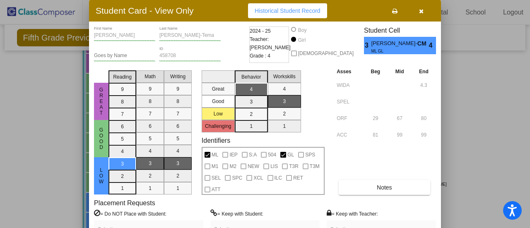
click at [424, 17] on button "button" at bounding box center [421, 10] width 27 height 15
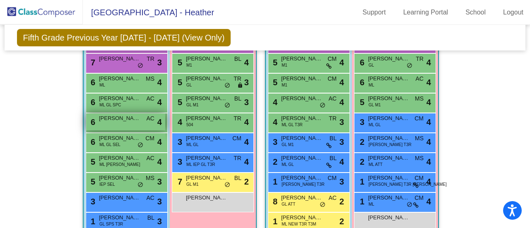
scroll to position [539, 0]
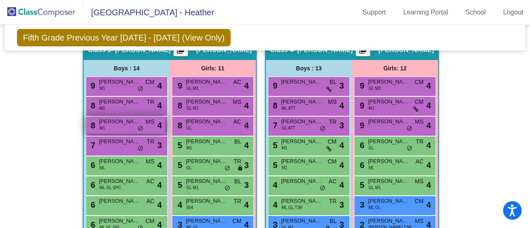
click at [125, 121] on span "[PERSON_NAME]" at bounding box center [119, 122] width 41 height 8
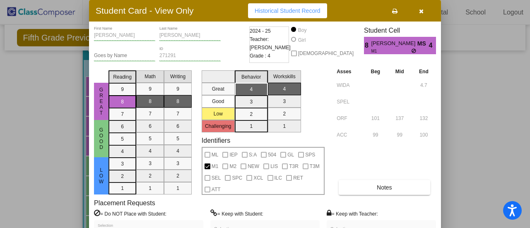
click at [423, 12] on icon "button" at bounding box center [421, 11] width 5 height 6
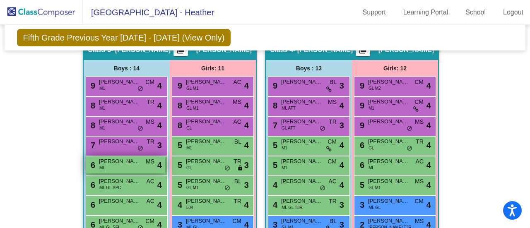
click at [111, 160] on span "[PERSON_NAME]" at bounding box center [119, 161] width 41 height 8
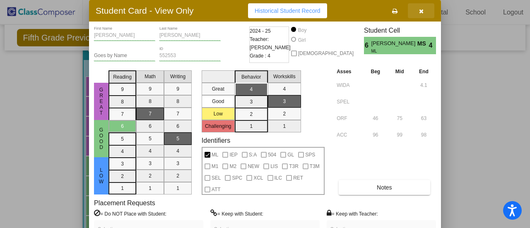
click at [424, 9] on button "button" at bounding box center [421, 10] width 27 height 15
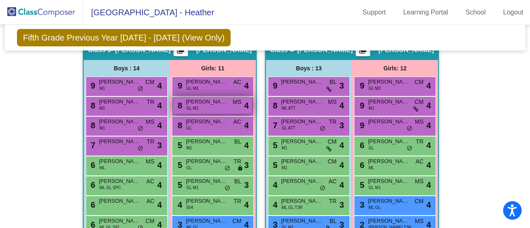
click at [205, 102] on span "[PERSON_NAME]" at bounding box center [206, 102] width 41 height 8
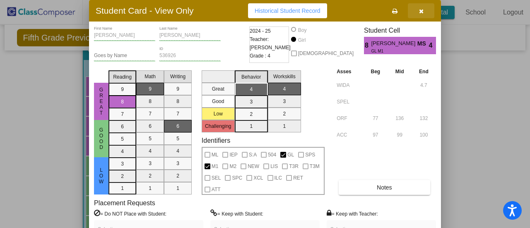
click at [422, 8] on icon "button" at bounding box center [421, 11] width 5 height 6
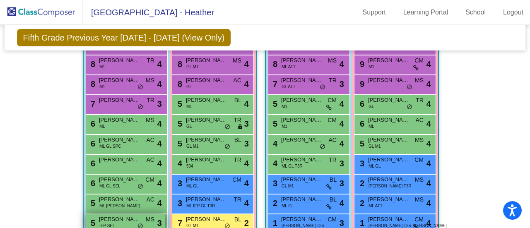
scroll to position [622, 0]
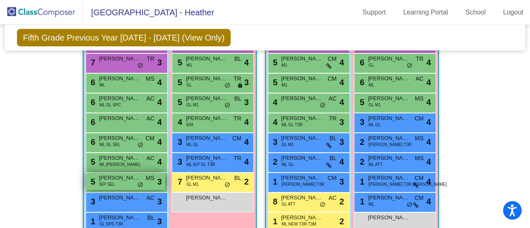
click at [116, 179] on div "5 [PERSON_NAME] IEP SEL MS lock do_not_disturb_alt 3" at bounding box center [125, 181] width 79 height 17
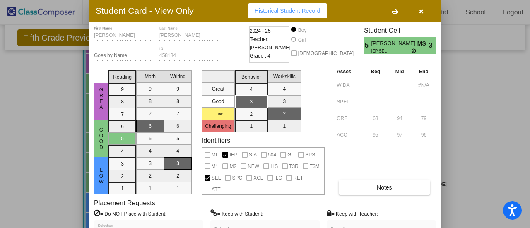
click at [427, 11] on button "button" at bounding box center [421, 10] width 27 height 15
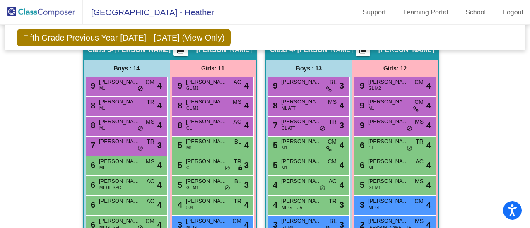
scroll to position [580, 0]
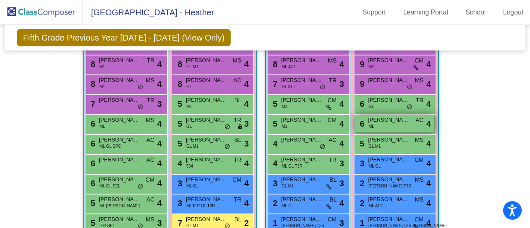
click at [405, 126] on div "6 [PERSON_NAME] AC lock do_not_disturb_alt 4" at bounding box center [395, 123] width 79 height 17
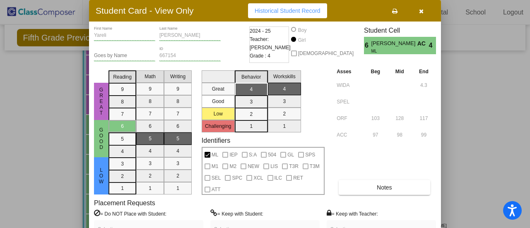
click at [425, 9] on button "button" at bounding box center [421, 10] width 27 height 15
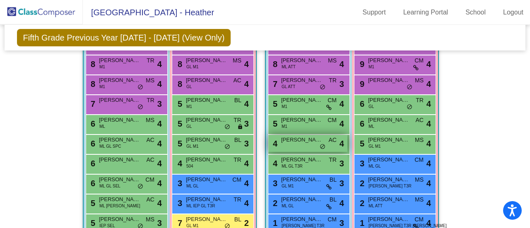
click at [300, 147] on div "4 [PERSON_NAME] lock do_not_disturb_alt 4" at bounding box center [308, 143] width 79 height 17
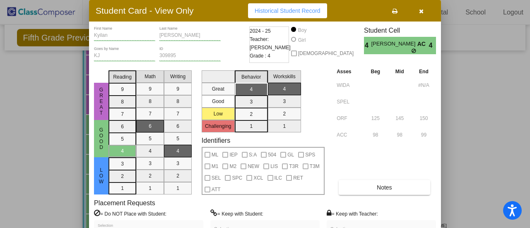
click at [423, 9] on icon "button" at bounding box center [421, 11] width 5 height 6
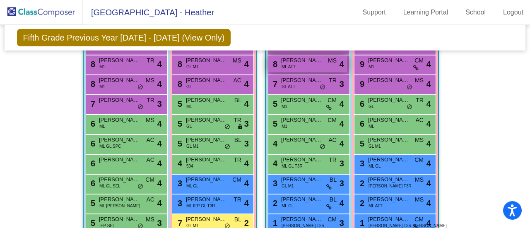
scroll to position [622, 0]
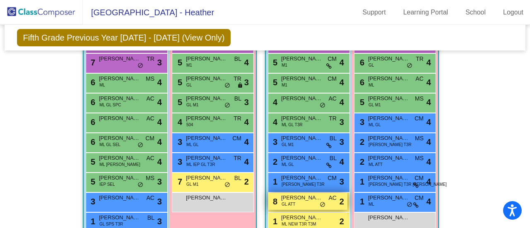
click at [300, 201] on div "8 [PERSON_NAME] [PERSON_NAME] ATT AC lock do_not_disturb_alt 2" at bounding box center [308, 201] width 79 height 17
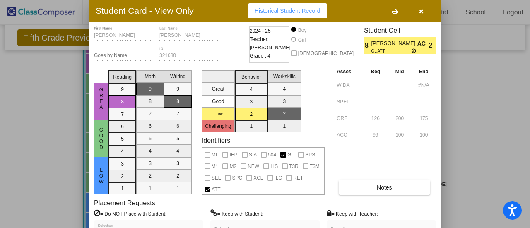
click at [420, 14] on button "button" at bounding box center [421, 10] width 27 height 15
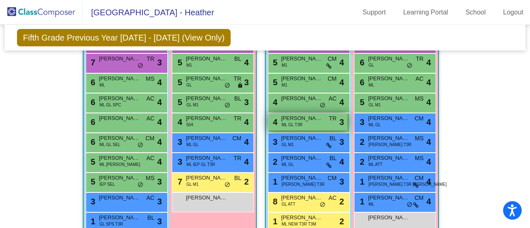
click at [307, 122] on div "4 [PERSON_NAME] GL T3R TR lock do_not_disturb_alt 3" at bounding box center [308, 122] width 79 height 17
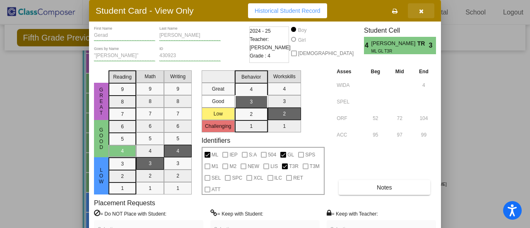
click at [425, 13] on button "button" at bounding box center [421, 10] width 27 height 15
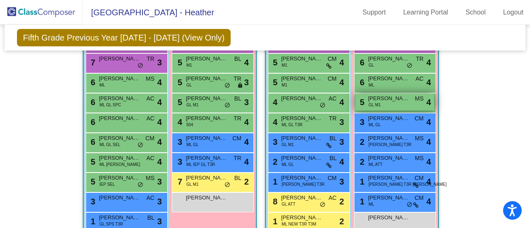
scroll to position [580, 0]
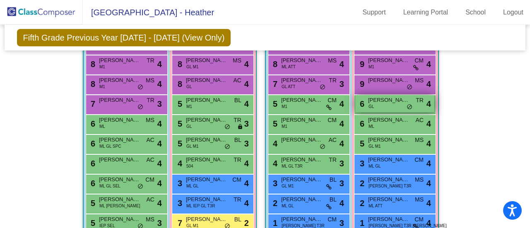
click at [397, 104] on div "6 [PERSON_NAME] GL TR lock do_not_disturb_alt 4" at bounding box center [395, 103] width 79 height 17
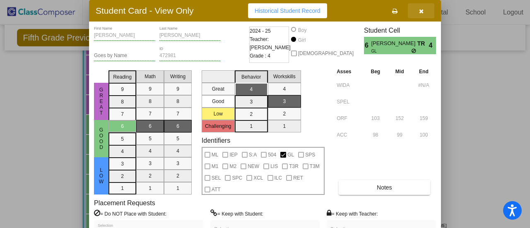
click at [425, 10] on button "button" at bounding box center [421, 10] width 27 height 15
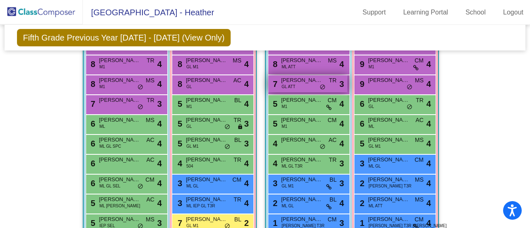
click at [282, 87] on span "GL ATT" at bounding box center [289, 87] width 14 height 6
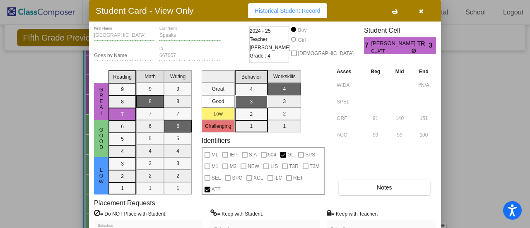
click at [424, 15] on button "button" at bounding box center [421, 10] width 27 height 15
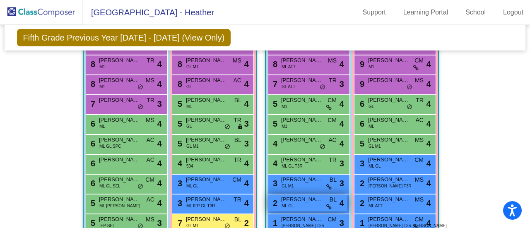
click at [303, 207] on div "2 [PERSON_NAME] [PERSON_NAME] GL BL lock do_not_disturb_alt 4" at bounding box center [308, 203] width 79 height 17
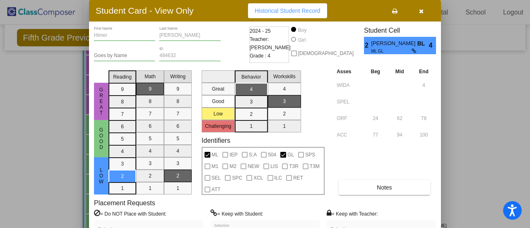
click at [423, 13] on icon "button" at bounding box center [421, 11] width 5 height 6
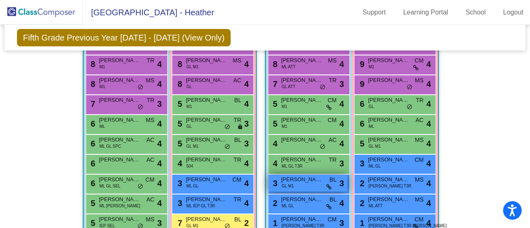
click at [301, 182] on div "3 [PERSON_NAME] M1 BL lock do_not_disturb_alt 3" at bounding box center [308, 183] width 79 height 17
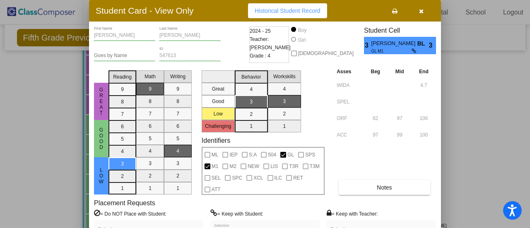
click at [422, 14] on button "button" at bounding box center [421, 10] width 27 height 15
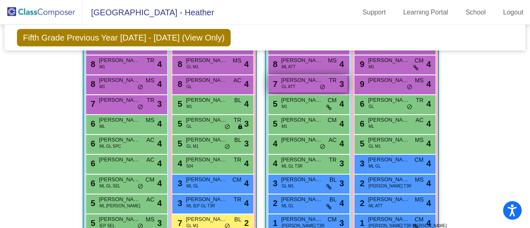
scroll to position [539, 0]
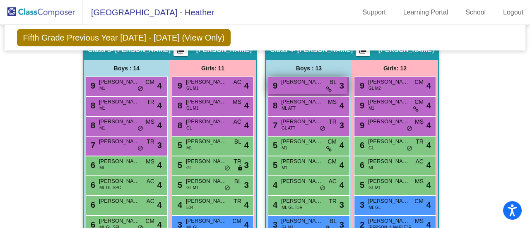
click at [301, 81] on span "[PERSON_NAME]" at bounding box center [301, 82] width 41 height 8
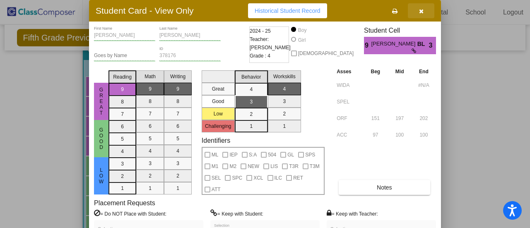
drag, startPoint x: 421, startPoint y: 10, endPoint x: 403, endPoint y: 5, distance: 18.9
click at [421, 10] on icon "button" at bounding box center [421, 11] width 5 height 6
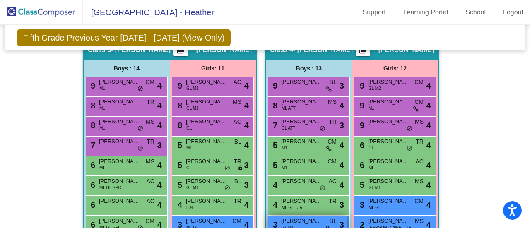
scroll to position [580, 0]
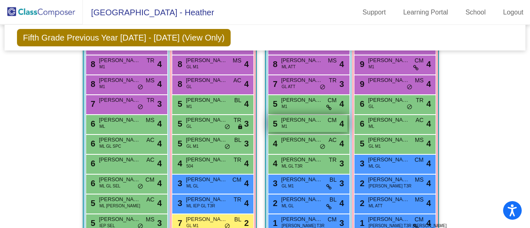
click at [297, 124] on div "5 [PERSON_NAME] [PERSON_NAME] M1 CM lock do_not_disturb_alt 4" at bounding box center [308, 123] width 79 height 17
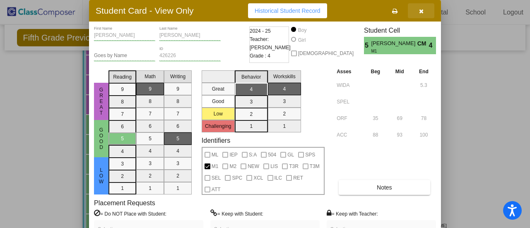
click at [420, 11] on icon "button" at bounding box center [421, 11] width 5 height 6
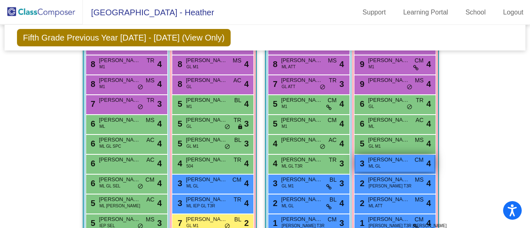
click at [386, 164] on div "3 [PERSON_NAME] [PERSON_NAME] GL CM lock do_not_disturb_alt 4" at bounding box center [395, 163] width 79 height 17
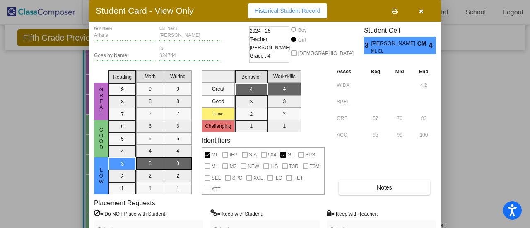
click at [422, 16] on button "button" at bounding box center [421, 10] width 27 height 15
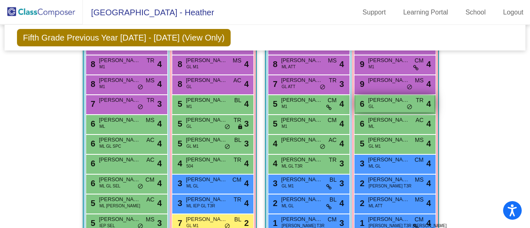
scroll to position [622, 0]
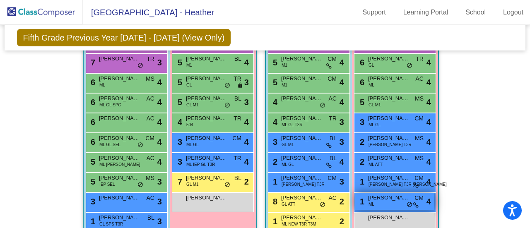
click at [382, 204] on div "1 [PERSON_NAME] [PERSON_NAME] CM lock do_not_disturb_alt 4" at bounding box center [395, 201] width 79 height 17
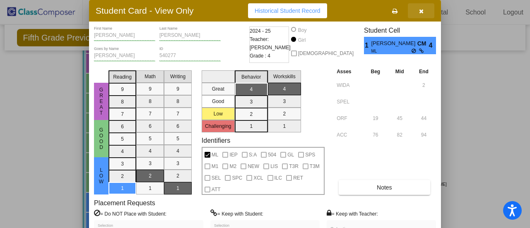
click at [421, 12] on icon "button" at bounding box center [421, 11] width 5 height 6
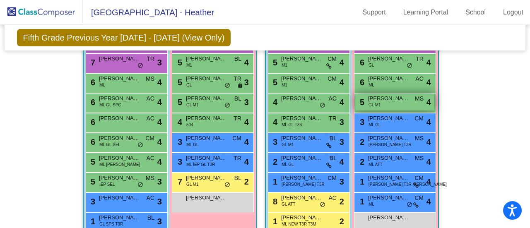
scroll to position [539, 0]
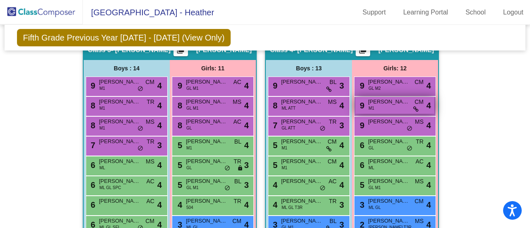
click at [393, 104] on div "9 [PERSON_NAME] M1 CM lock do_not_disturb_alt 4" at bounding box center [395, 105] width 79 height 17
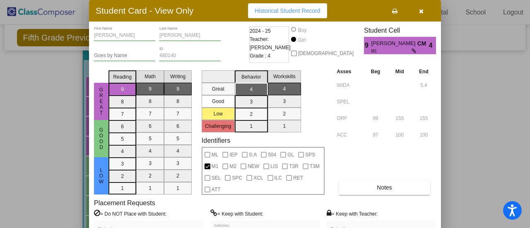
click at [424, 13] on button "button" at bounding box center [421, 10] width 27 height 15
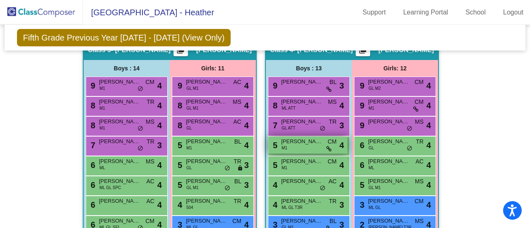
click at [294, 148] on div "5 [PERSON_NAME] M1 CM lock do_not_disturb_alt 4" at bounding box center [308, 145] width 79 height 17
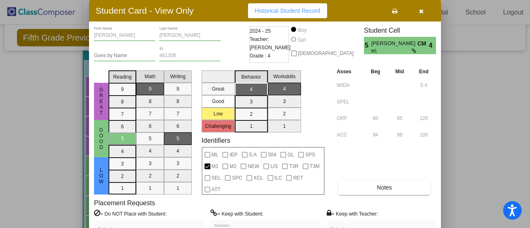
drag, startPoint x: 427, startPoint y: 15, endPoint x: 413, endPoint y: 10, distance: 14.9
click at [427, 13] on button "button" at bounding box center [421, 10] width 27 height 15
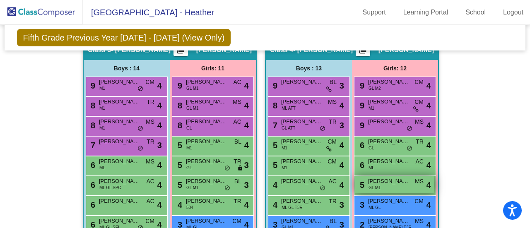
scroll to position [622, 0]
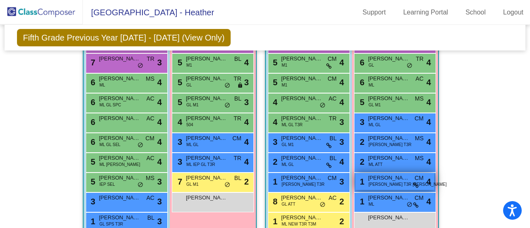
click at [380, 178] on span "[PERSON_NAME]" at bounding box center [388, 178] width 41 height 8
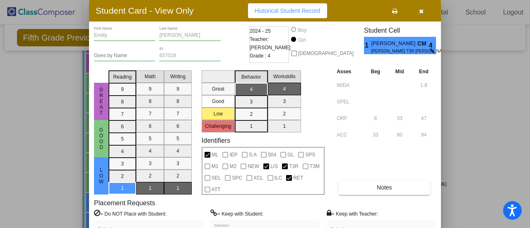
click at [424, 10] on button "button" at bounding box center [421, 10] width 27 height 15
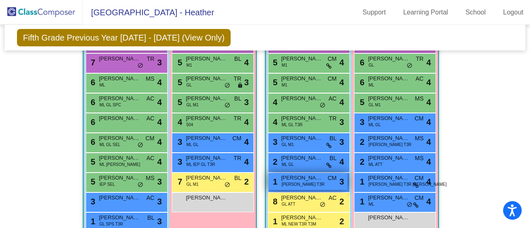
click at [302, 182] on div "1 [PERSON_NAME] [PERSON_NAME] LIS T3R CM lock do_not_disturb_alt 3" at bounding box center [308, 181] width 79 height 17
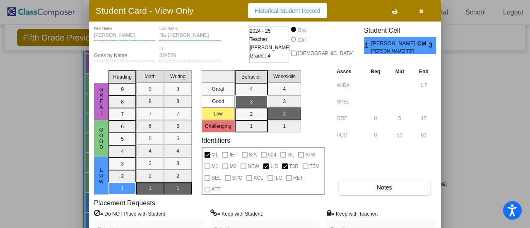
click at [423, 5] on button "button" at bounding box center [421, 10] width 27 height 15
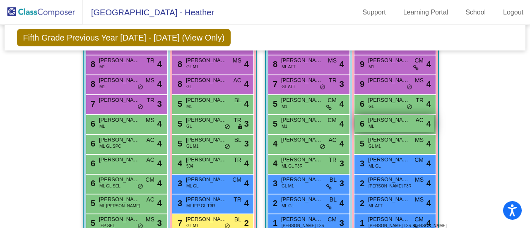
scroll to position [539, 0]
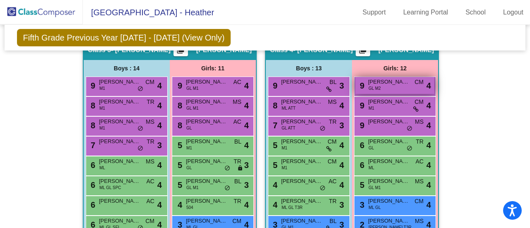
click at [386, 85] on div "9 [PERSON_NAME] [PERSON_NAME] M2 CM lock do_not_disturb_alt 4" at bounding box center [395, 85] width 79 height 17
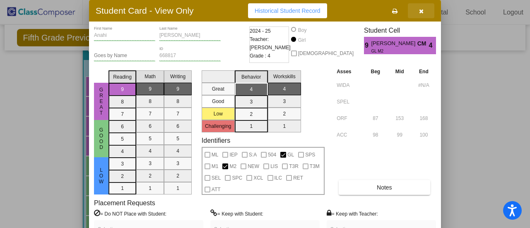
click at [422, 12] on icon "button" at bounding box center [421, 11] width 5 height 6
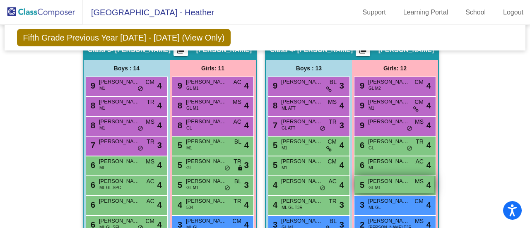
click at [378, 186] on span "GL M1" at bounding box center [375, 188] width 12 height 6
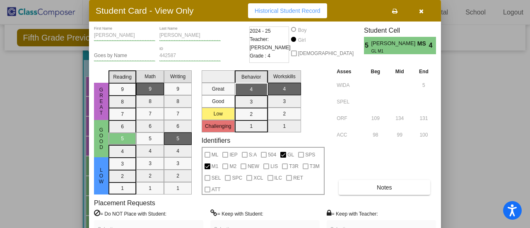
click at [423, 12] on icon "button" at bounding box center [421, 11] width 5 height 6
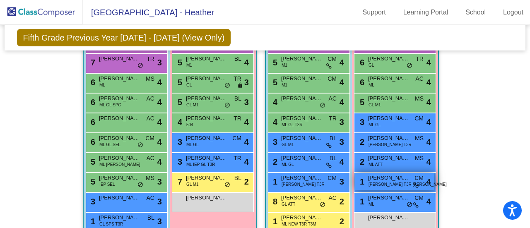
scroll to position [663, 0]
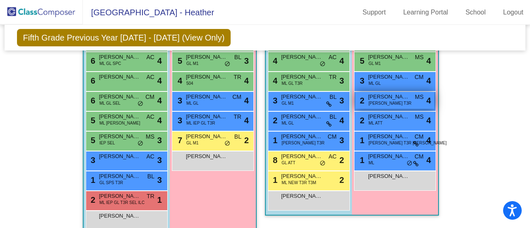
click at [390, 97] on span "[PERSON_NAME]" at bounding box center [388, 97] width 41 height 8
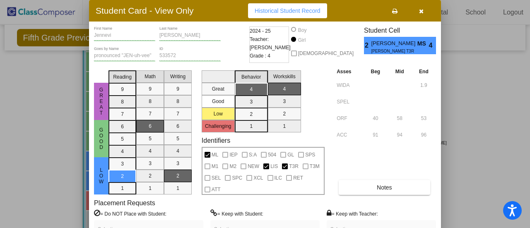
click at [422, 11] on icon "button" at bounding box center [421, 11] width 5 height 6
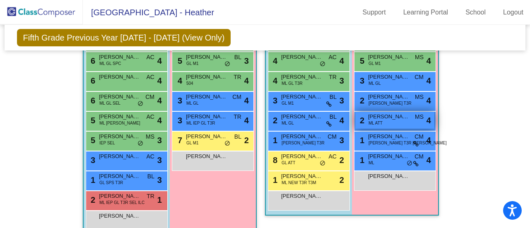
click at [393, 121] on div "2 [PERSON_NAME] ATT MS lock do_not_disturb_alt 4" at bounding box center [395, 120] width 79 height 17
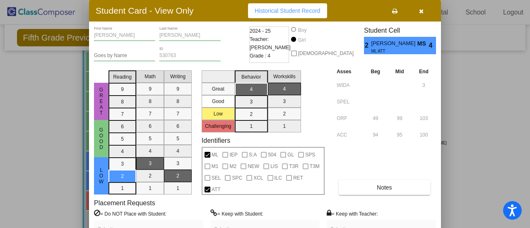
click at [421, 9] on icon "button" at bounding box center [421, 11] width 5 height 6
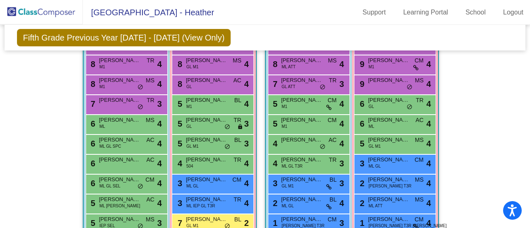
scroll to position [539, 0]
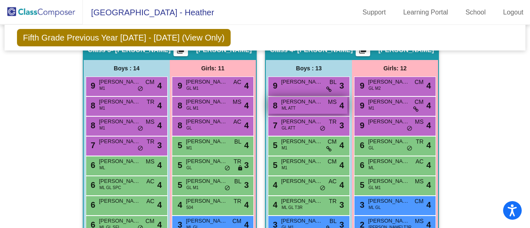
click at [298, 104] on div "8 [PERSON_NAME] ATT MS lock do_not_disturb_alt 4" at bounding box center [308, 105] width 79 height 17
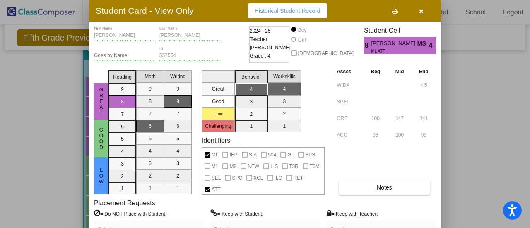
click at [427, 12] on button "button" at bounding box center [421, 10] width 27 height 15
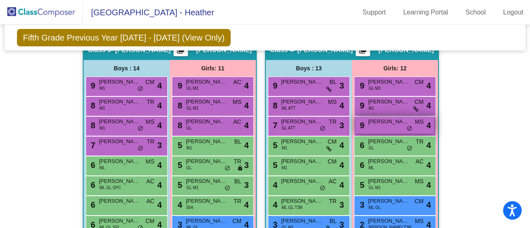
click at [391, 121] on span "[PERSON_NAME]" at bounding box center [388, 122] width 41 height 8
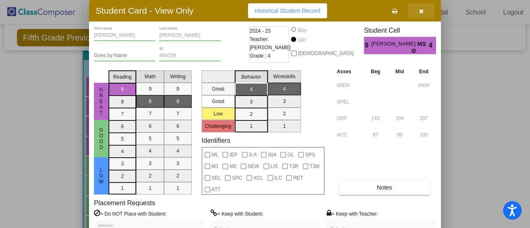
click at [421, 15] on button "button" at bounding box center [421, 10] width 27 height 15
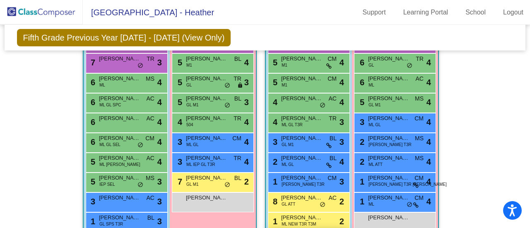
scroll to position [663, 0]
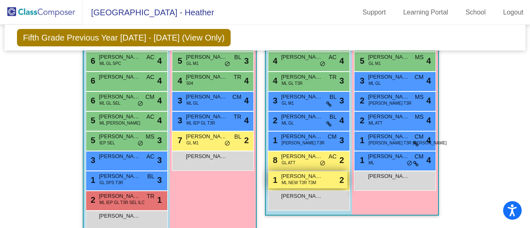
click at [294, 180] on span "ML NEW T3R T3M" at bounding box center [299, 183] width 35 height 6
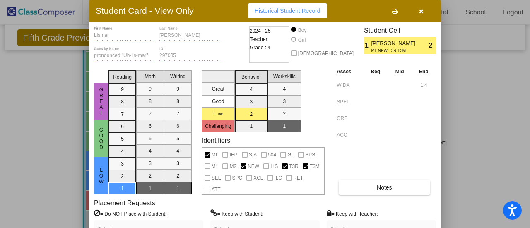
click at [425, 12] on button "button" at bounding box center [421, 10] width 27 height 15
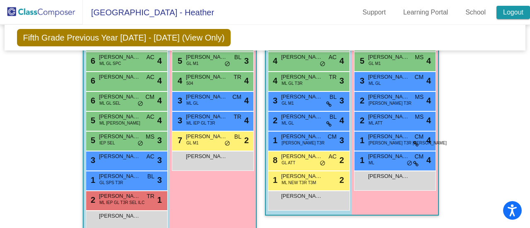
click at [525, 9] on link "Logout" at bounding box center [514, 12] width 34 height 13
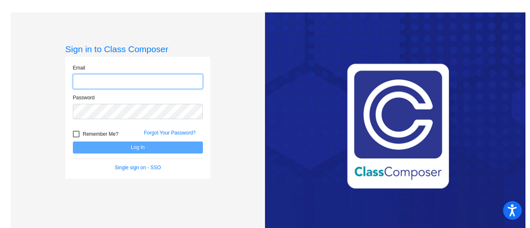
type input "[EMAIL_ADDRESS][PERSON_NAME][DOMAIN_NAME]"
